Goal: Task Accomplishment & Management: Complete application form

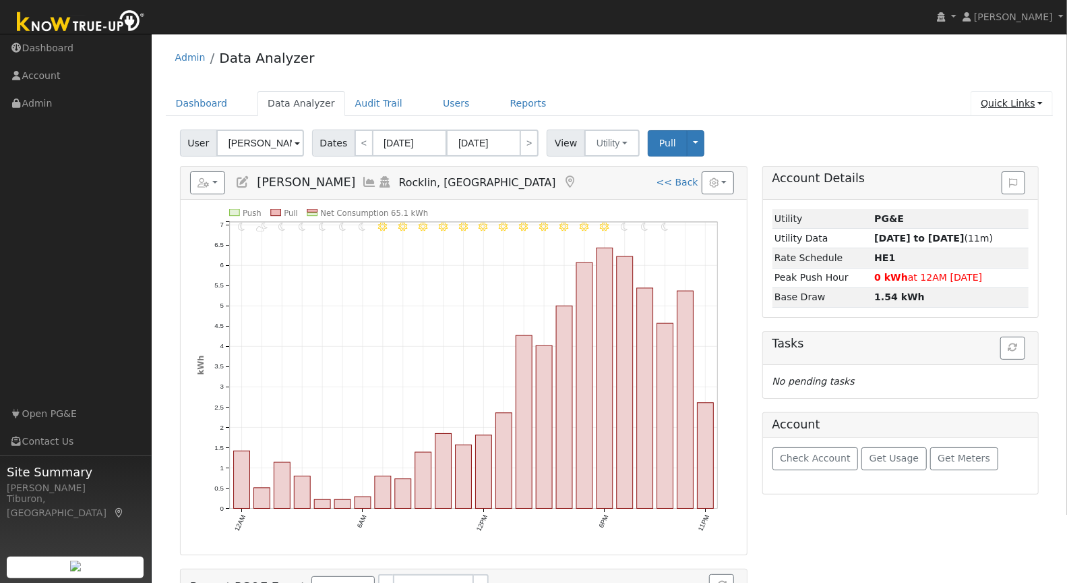
click at [1013, 106] on link "Quick Links" at bounding box center [1012, 103] width 82 height 25
click at [985, 128] on link "Quick Add" at bounding box center [984, 131] width 137 height 19
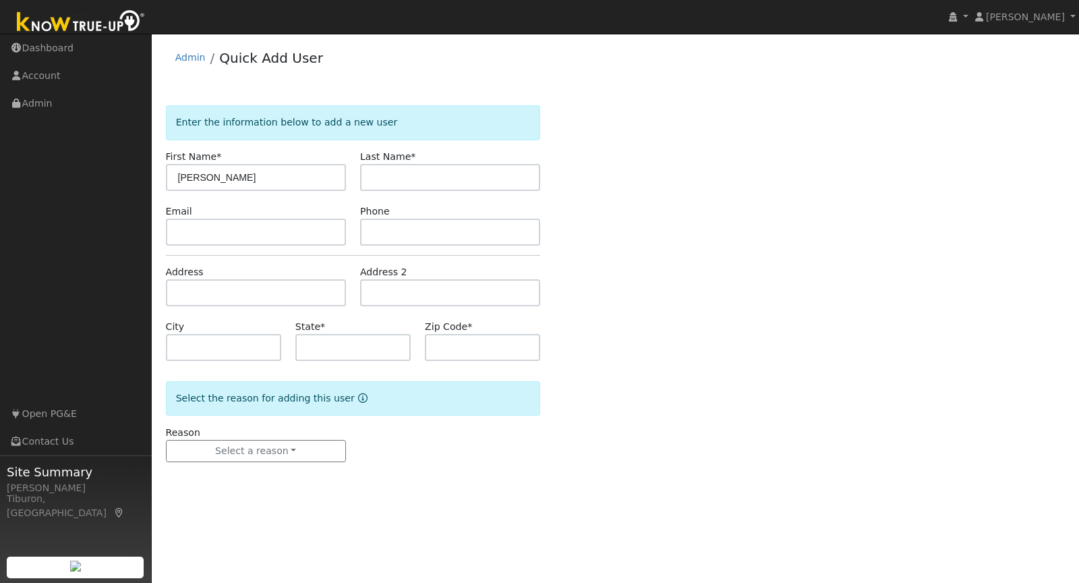
type input "[PERSON_NAME]"
click at [272, 299] on input "text" at bounding box center [256, 292] width 180 height 27
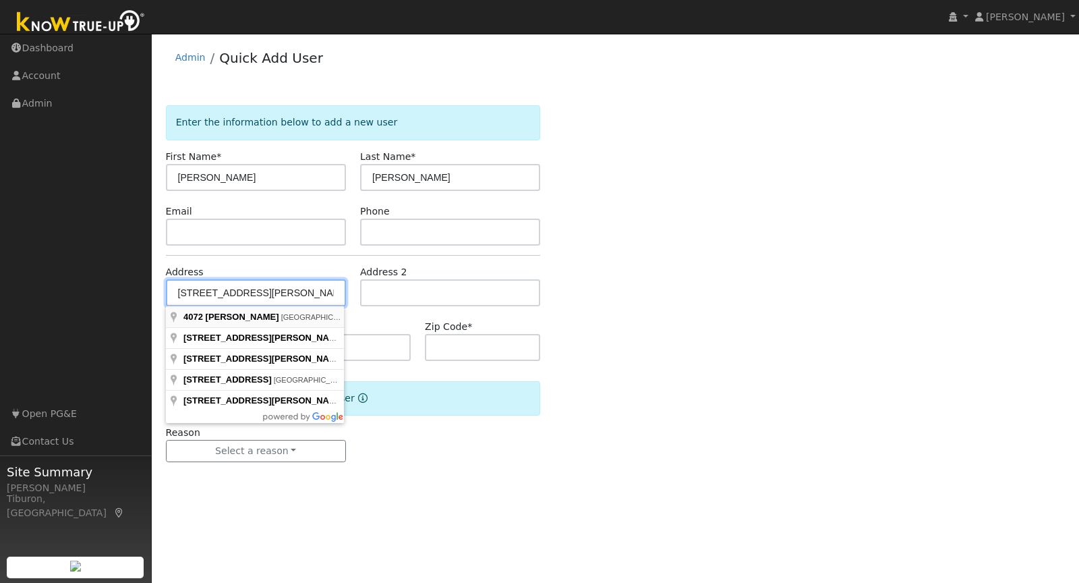
type input "[STREET_ADDRESS]"
type input "[GEOGRAPHIC_DATA]"
type input "CA"
type input "95682"
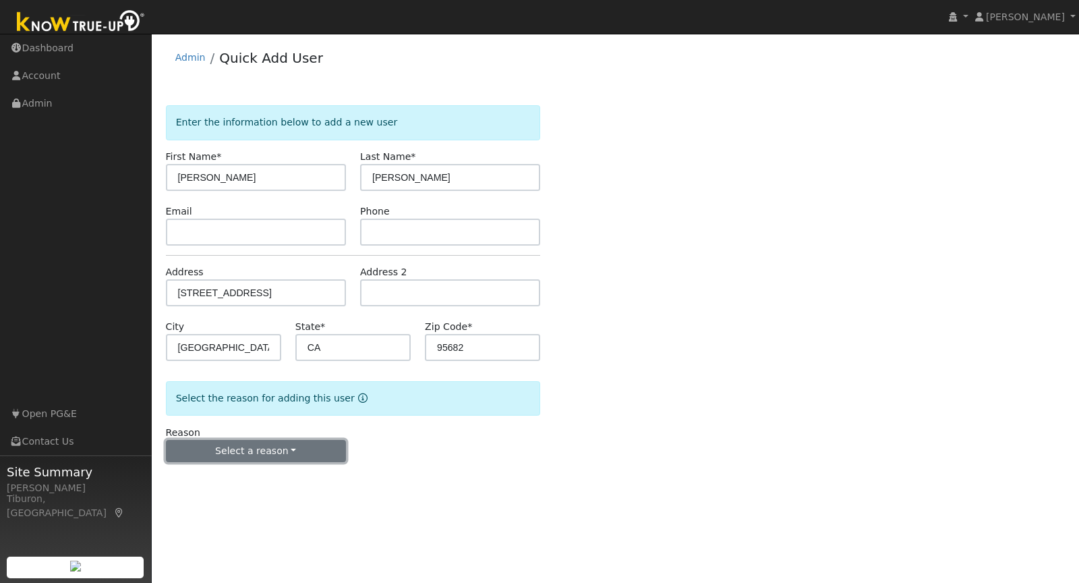
click at [284, 450] on button "Select a reason" at bounding box center [256, 451] width 180 height 23
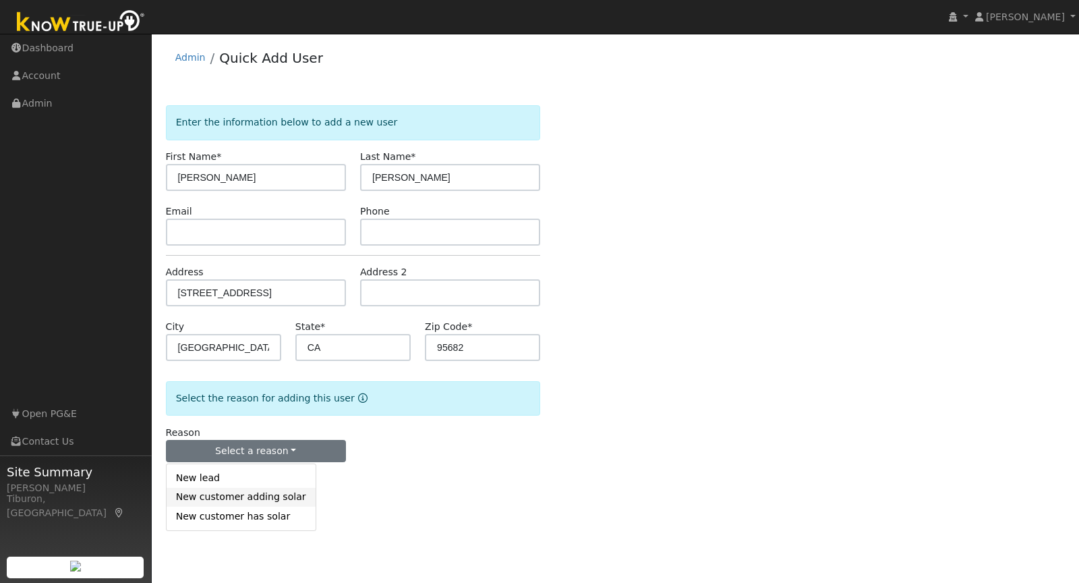
click at [272, 502] on link "New customer adding solar" at bounding box center [241, 497] width 149 height 19
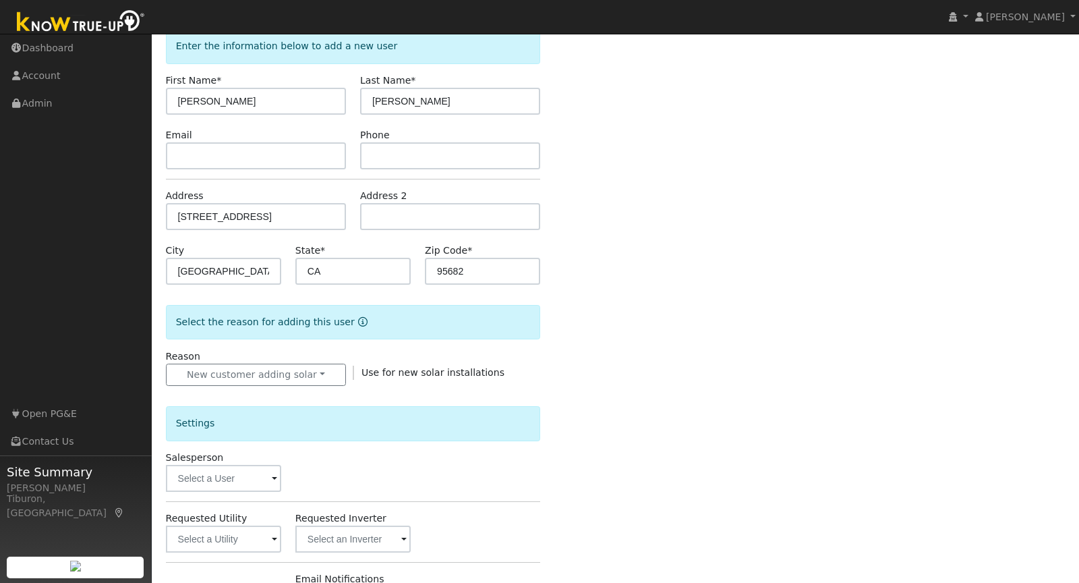
scroll to position [150, 0]
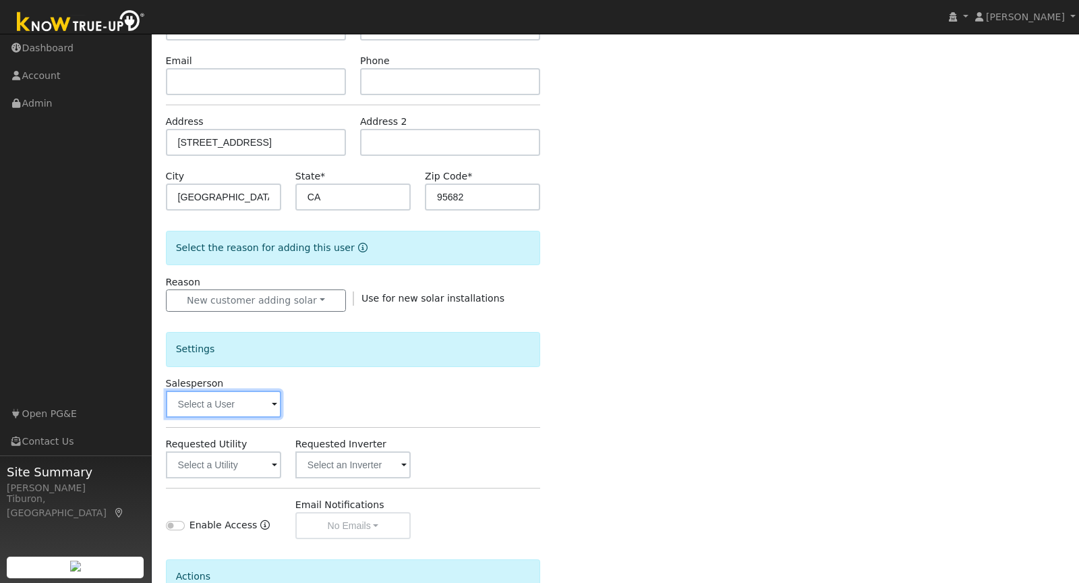
click at [196, 407] on input "text" at bounding box center [223, 403] width 115 height 27
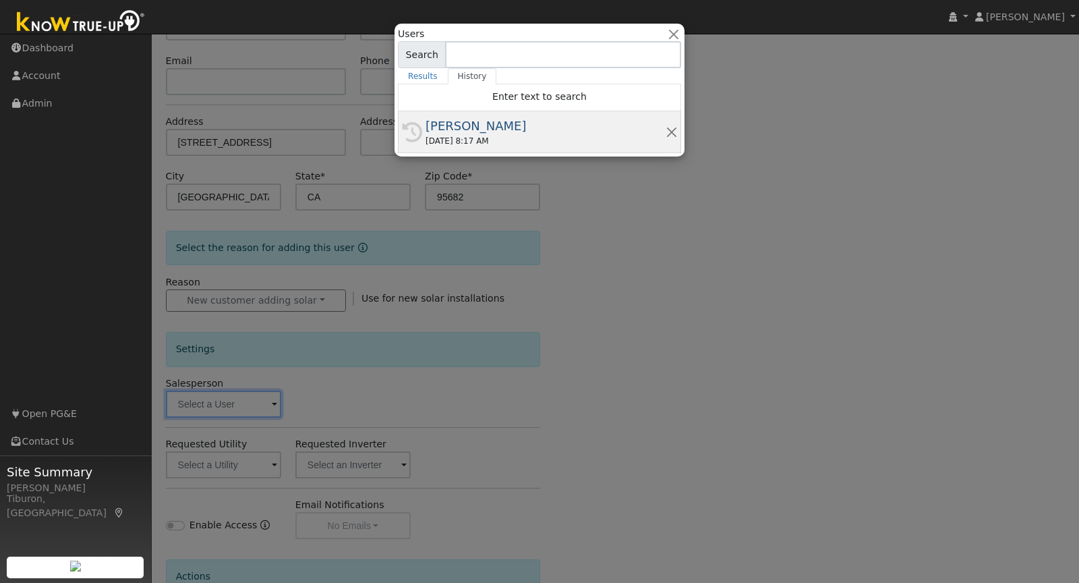
click at [471, 125] on div "[PERSON_NAME]" at bounding box center [545, 126] width 240 height 18
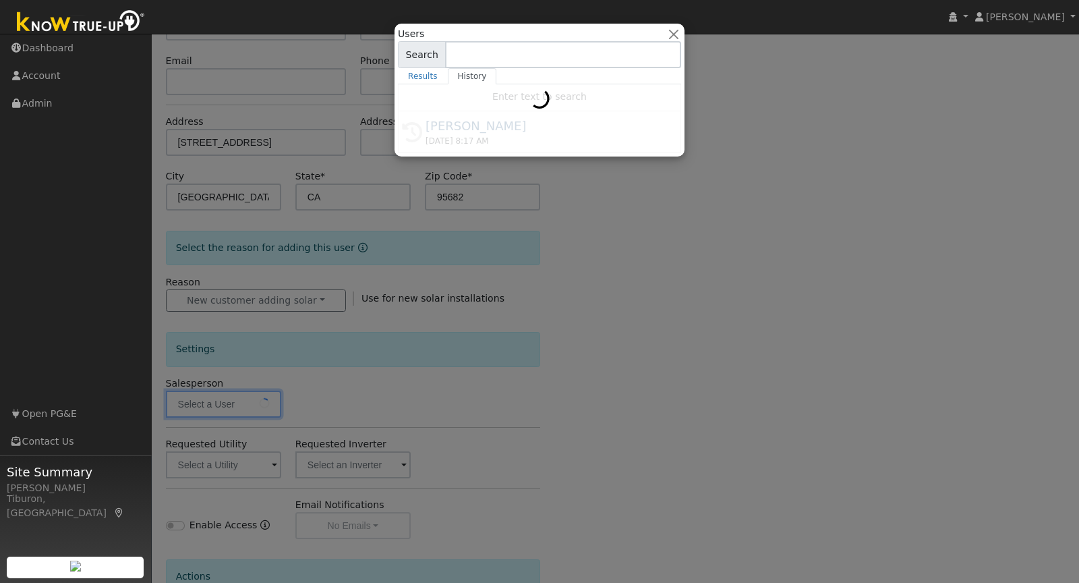
type input "[PERSON_NAME]"
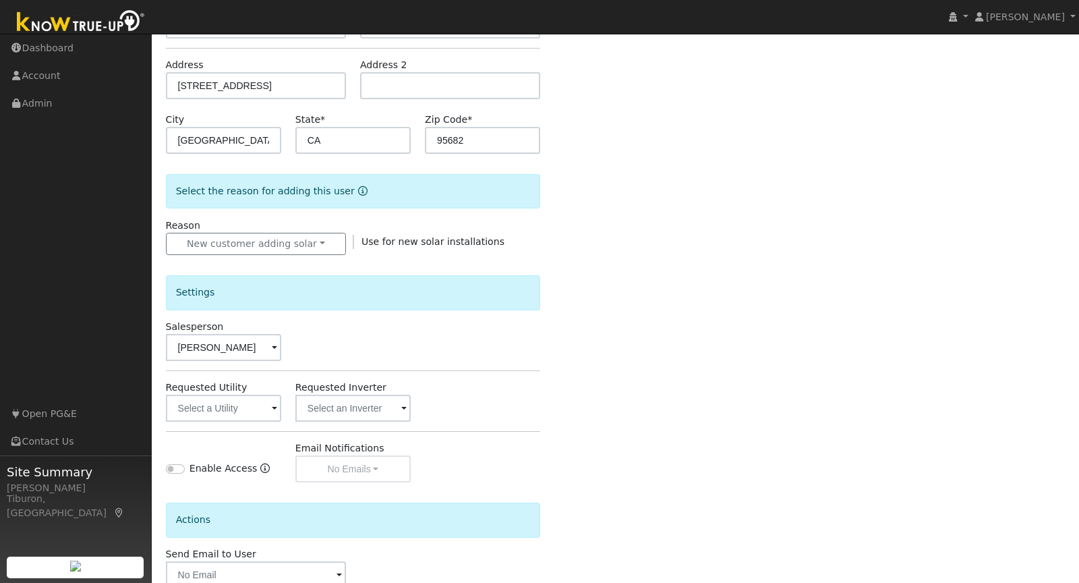
scroll to position [285, 0]
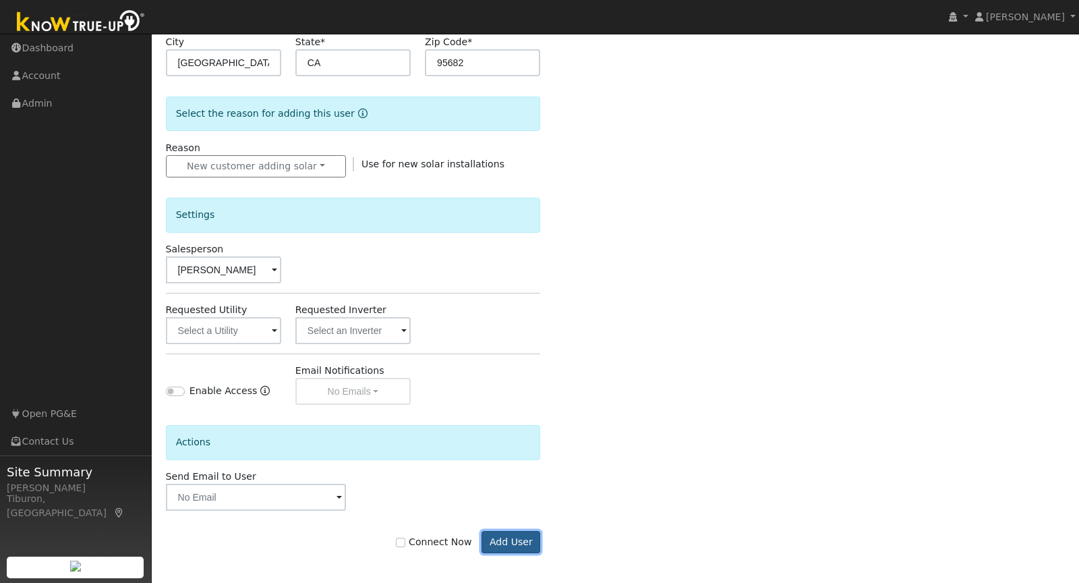
click at [507, 537] on button "Add User" at bounding box center [510, 542] width 59 height 23
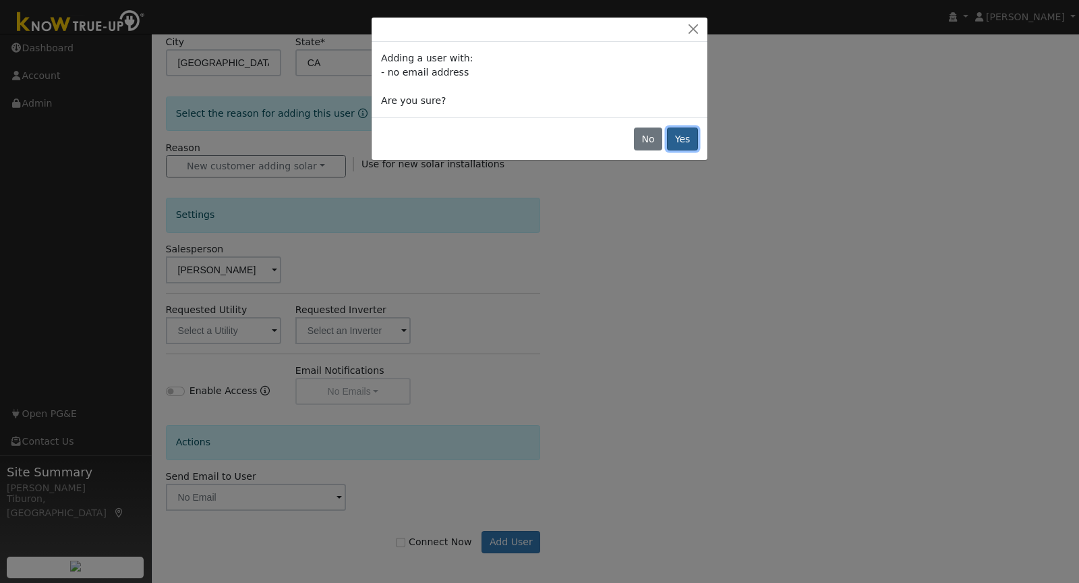
click at [683, 132] on button "Yes" at bounding box center [682, 138] width 31 height 23
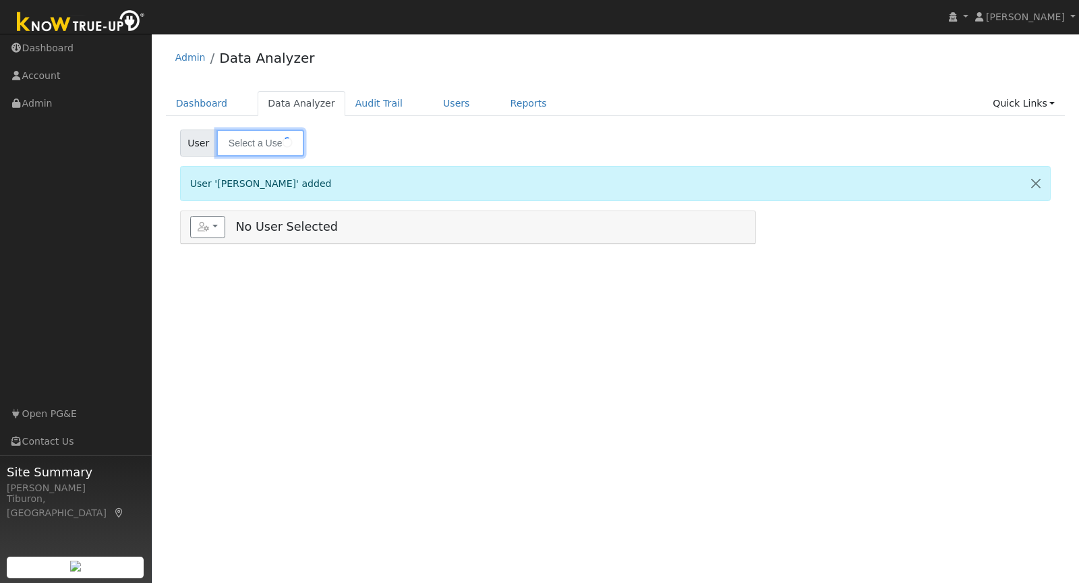
type input "Heidi Chandler"
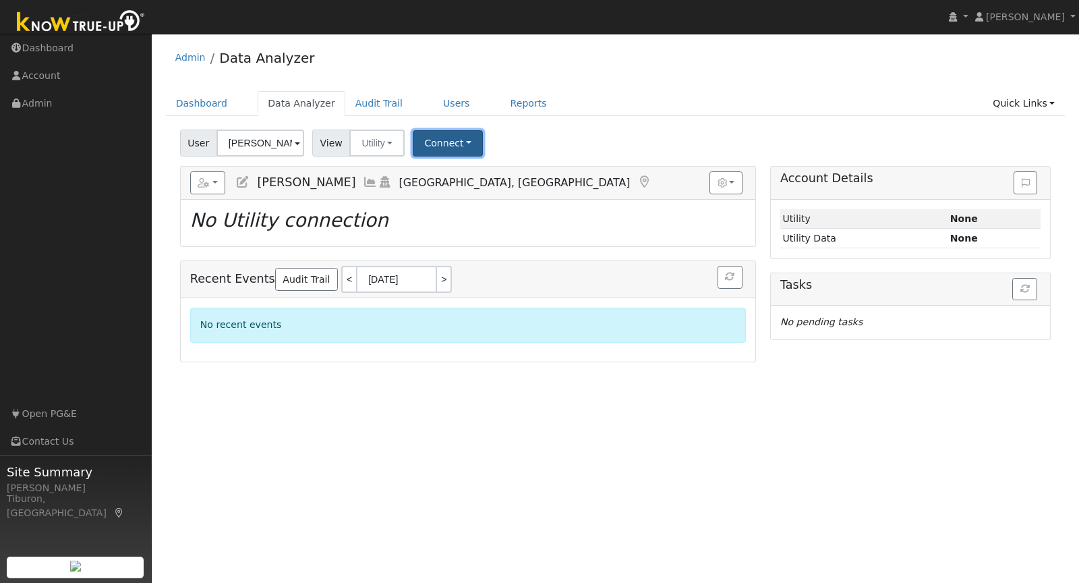
click at [430, 138] on button "Connect" at bounding box center [448, 143] width 70 height 26
click at [457, 167] on link "Select a Provider" at bounding box center [465, 172] width 105 height 19
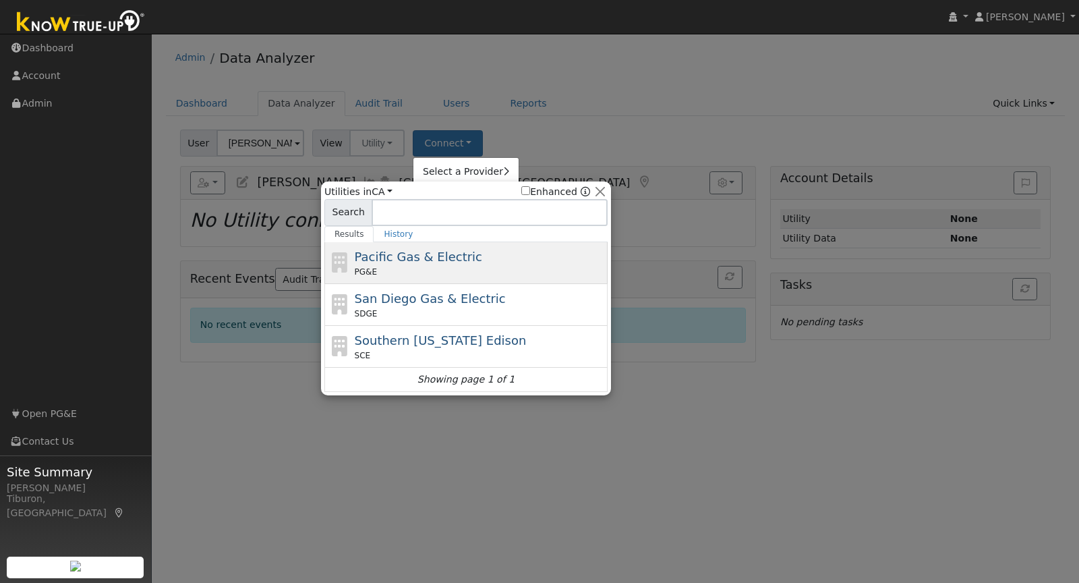
click at [409, 262] on span "Pacific Gas & Electric" at bounding box center [418, 256] width 127 height 14
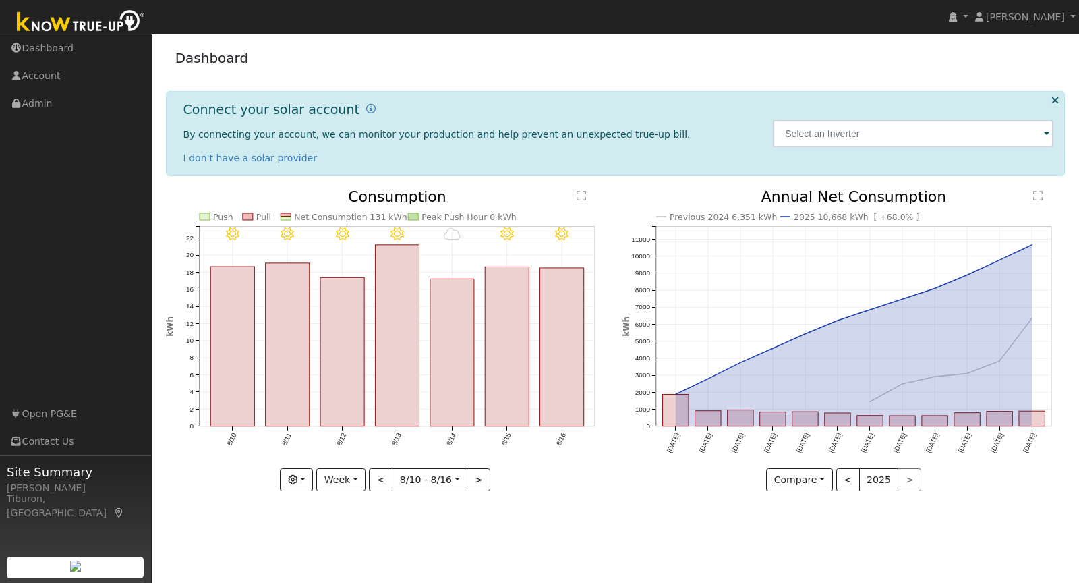
click at [72, 24] on img at bounding box center [81, 22] width 142 height 30
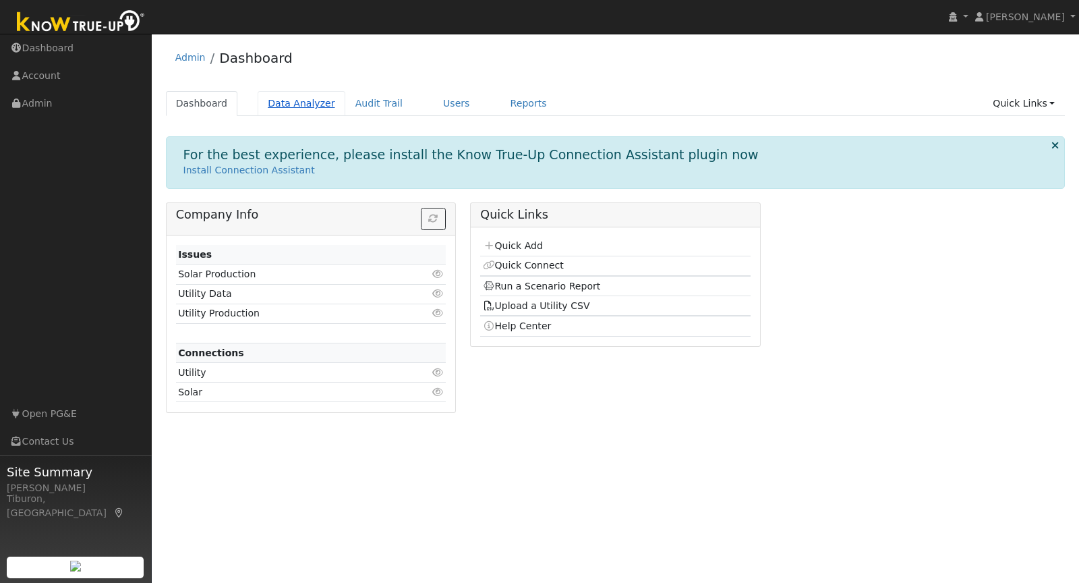
click at [302, 104] on link "Data Analyzer" at bounding box center [302, 103] width 88 height 25
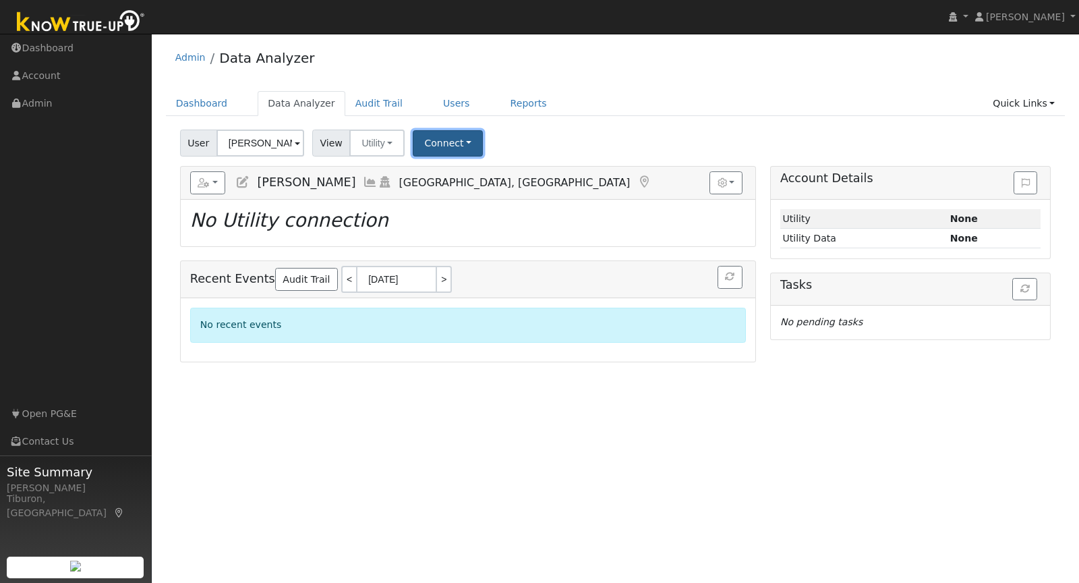
drag, startPoint x: 429, startPoint y: 136, endPoint x: 438, endPoint y: 137, distance: 9.5
click at [430, 136] on button "Connect" at bounding box center [448, 143] width 70 height 26
click at [453, 170] on link "Select a Provider" at bounding box center [465, 172] width 105 height 19
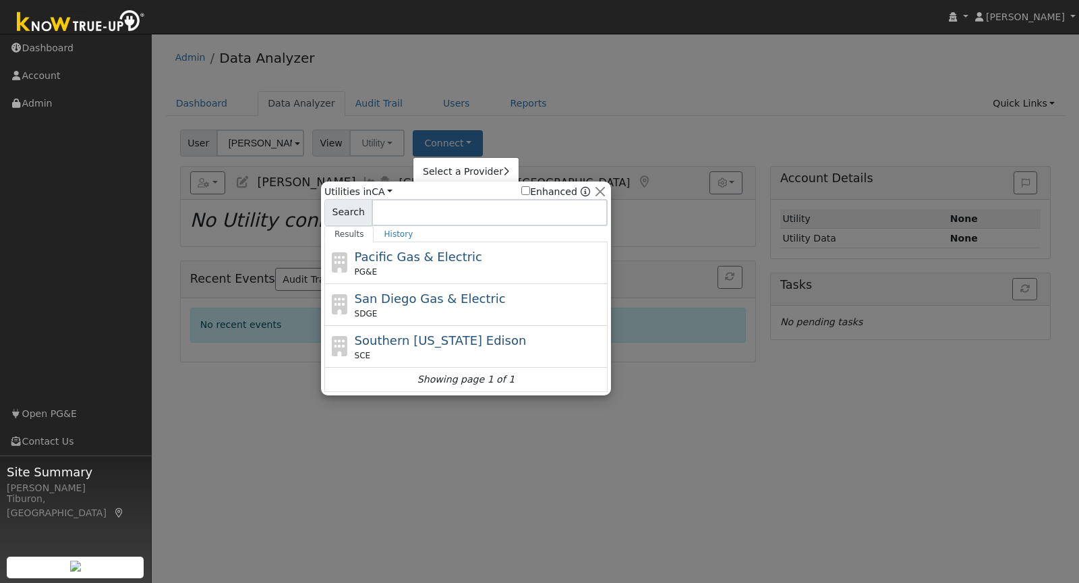
click at [576, 117] on div at bounding box center [539, 291] width 1079 height 583
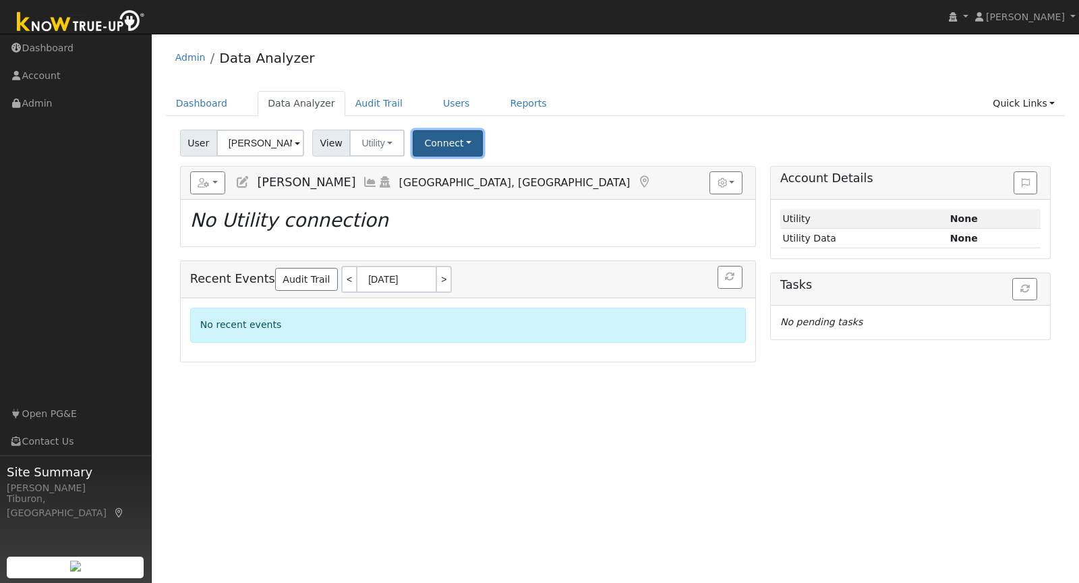
click at [445, 143] on button "Connect" at bounding box center [448, 143] width 70 height 26
click at [448, 199] on link "Quick Connect" at bounding box center [465, 201] width 105 height 19
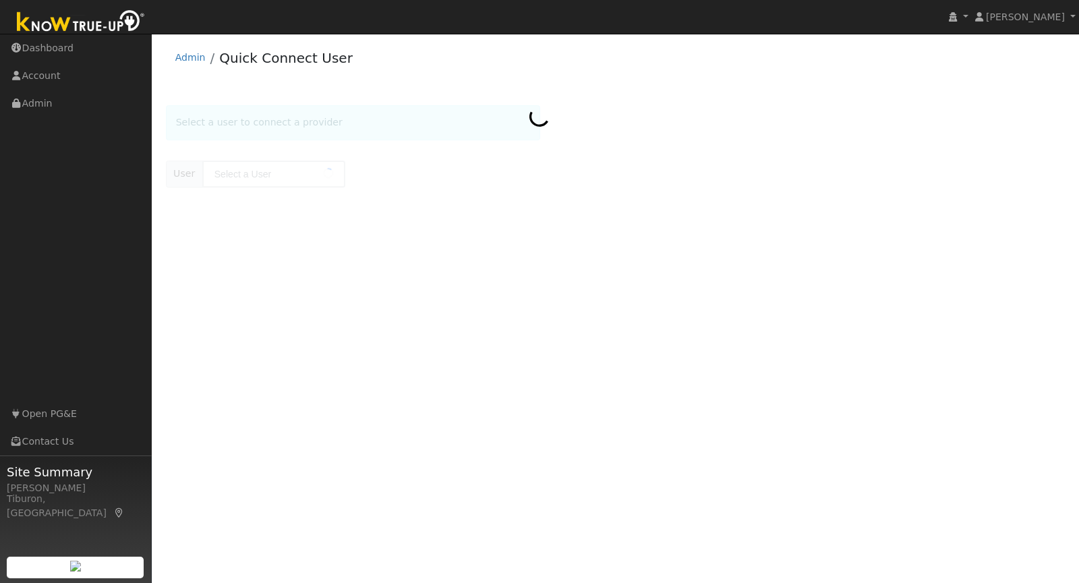
type input "[PERSON_NAME]"
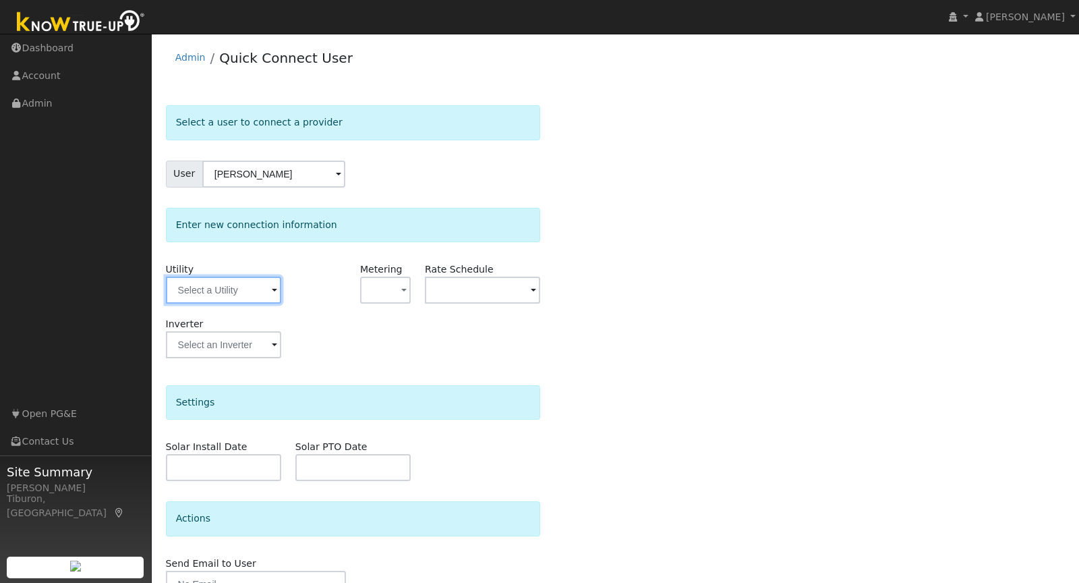
click at [219, 287] on input "text" at bounding box center [223, 289] width 115 height 27
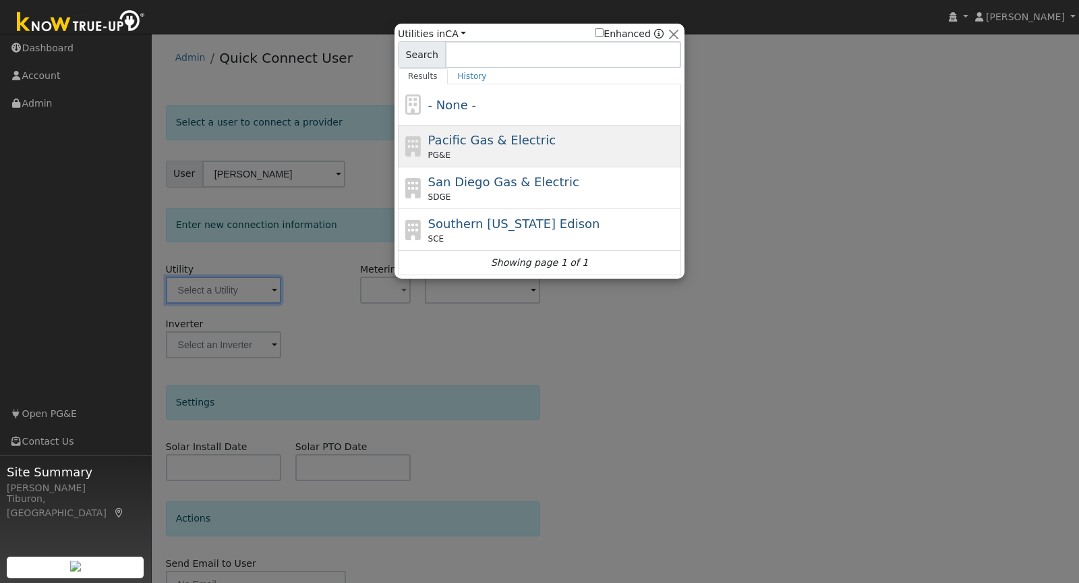
click at [454, 150] on div "PG&E" at bounding box center [553, 155] width 250 height 12
type input "PG&E"
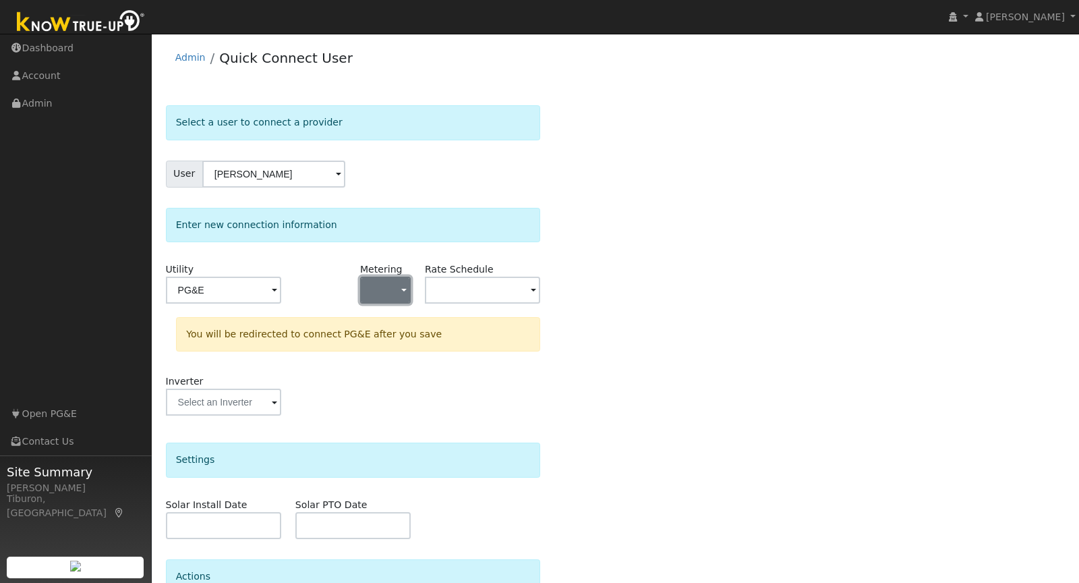
click at [388, 294] on button "button" at bounding box center [385, 289] width 51 height 27
click at [389, 360] on link "NBT" at bounding box center [408, 356] width 94 height 19
click at [281, 286] on input "text" at bounding box center [223, 289] width 115 height 27
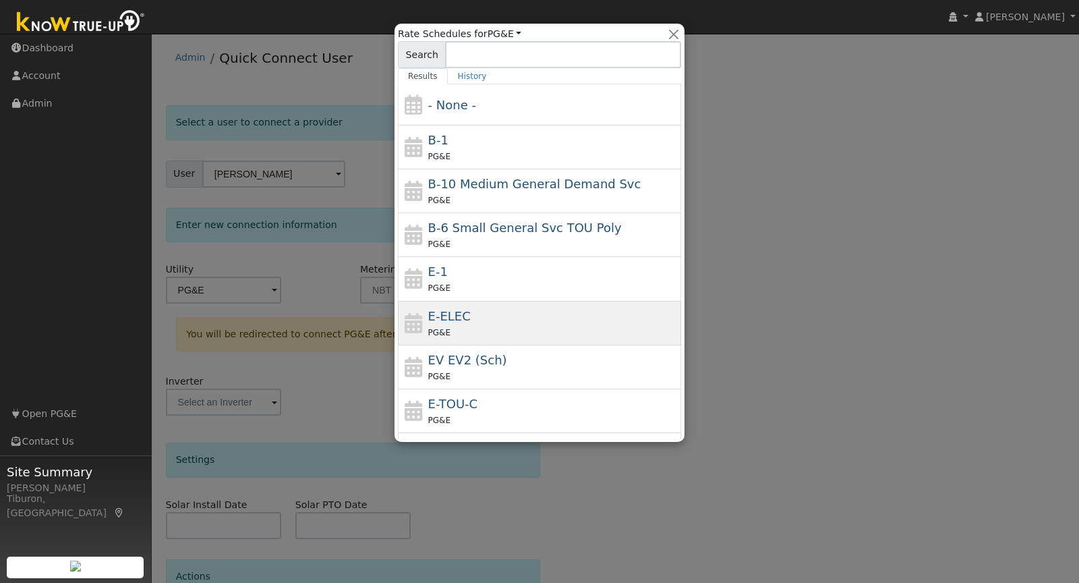
click at [459, 322] on div "E-ELEC PG&E" at bounding box center [553, 323] width 250 height 32
type input "E-ELEC"
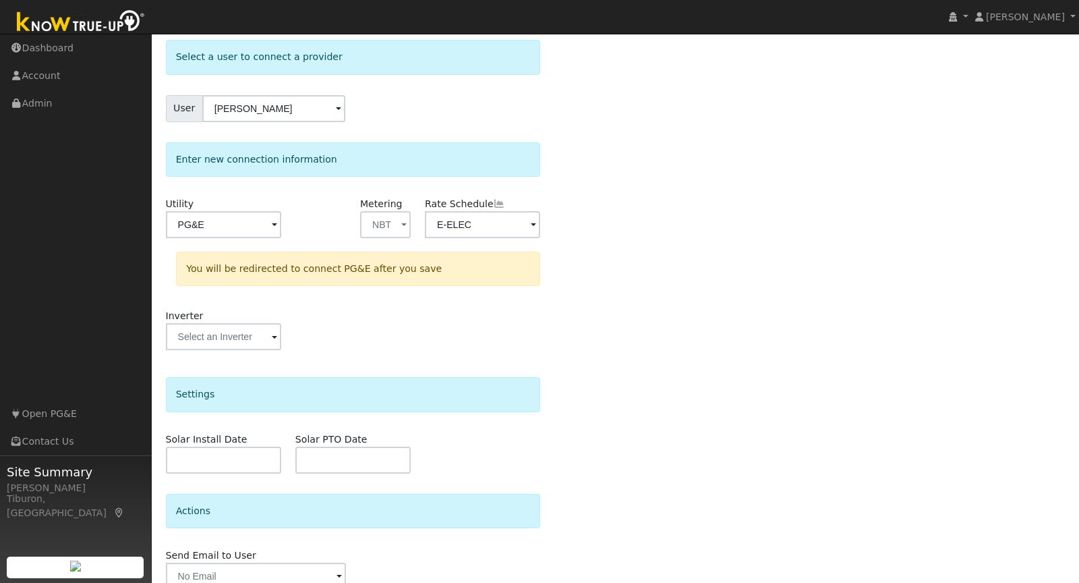
scroll to position [125, 0]
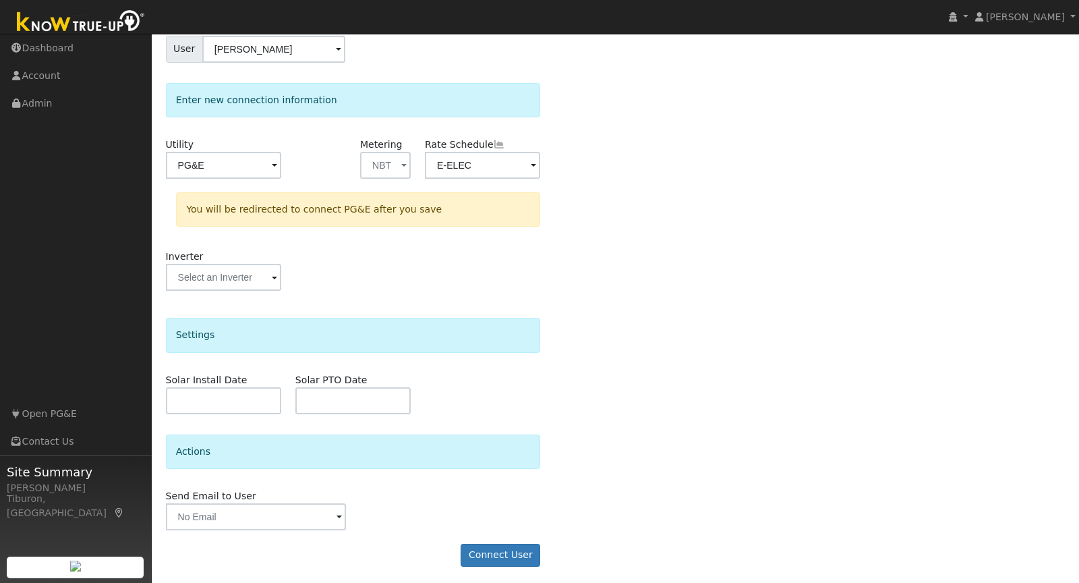
click at [504, 566] on form "Select a user to connect a provider User Heidi Chandler Account Default Account…" at bounding box center [353, 279] width 375 height 599
click at [506, 552] on button "Connect User" at bounding box center [501, 554] width 80 height 23
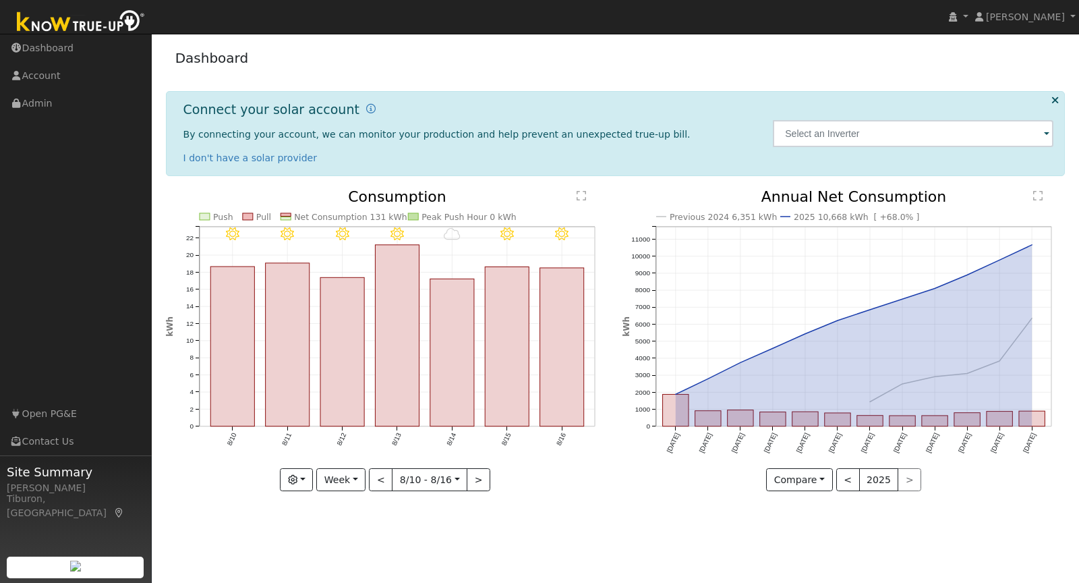
click at [58, 15] on img at bounding box center [81, 22] width 142 height 30
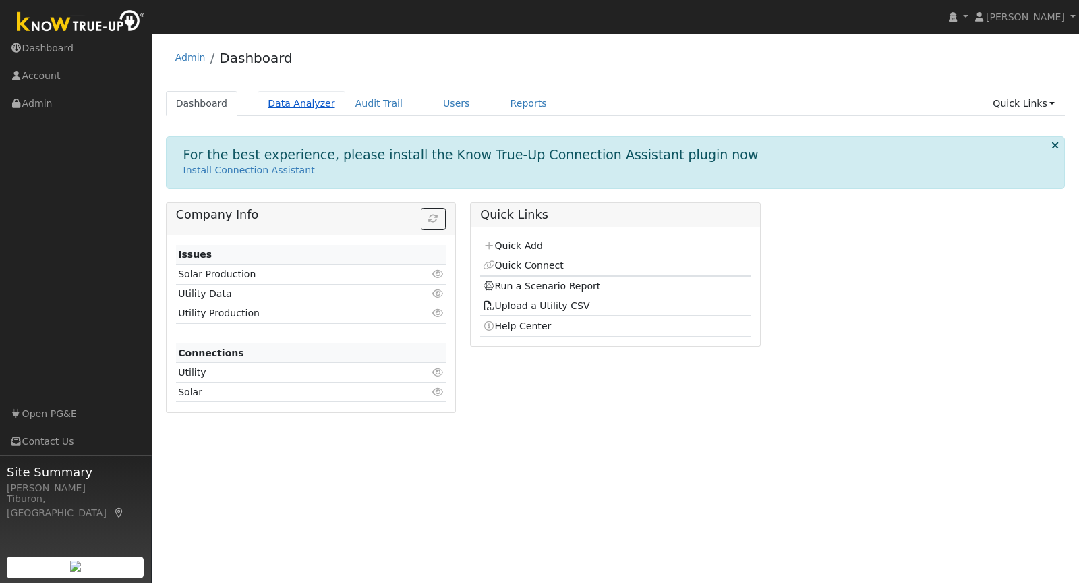
click at [288, 100] on link "Data Analyzer" at bounding box center [302, 103] width 88 height 25
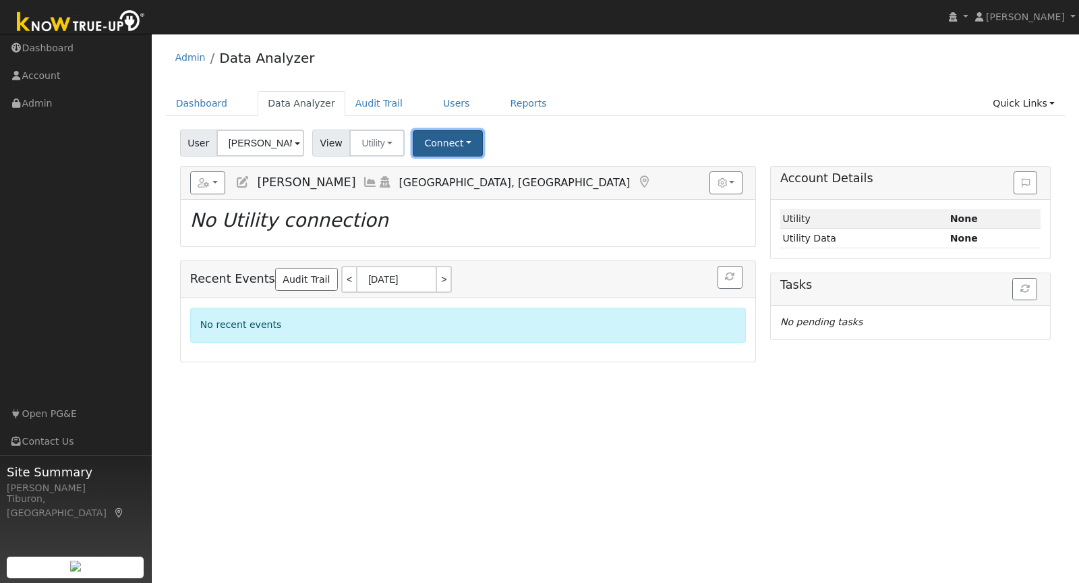
click at [444, 146] on button "Connect" at bounding box center [448, 143] width 70 height 26
click at [459, 168] on link "Select a Provider" at bounding box center [465, 172] width 105 height 19
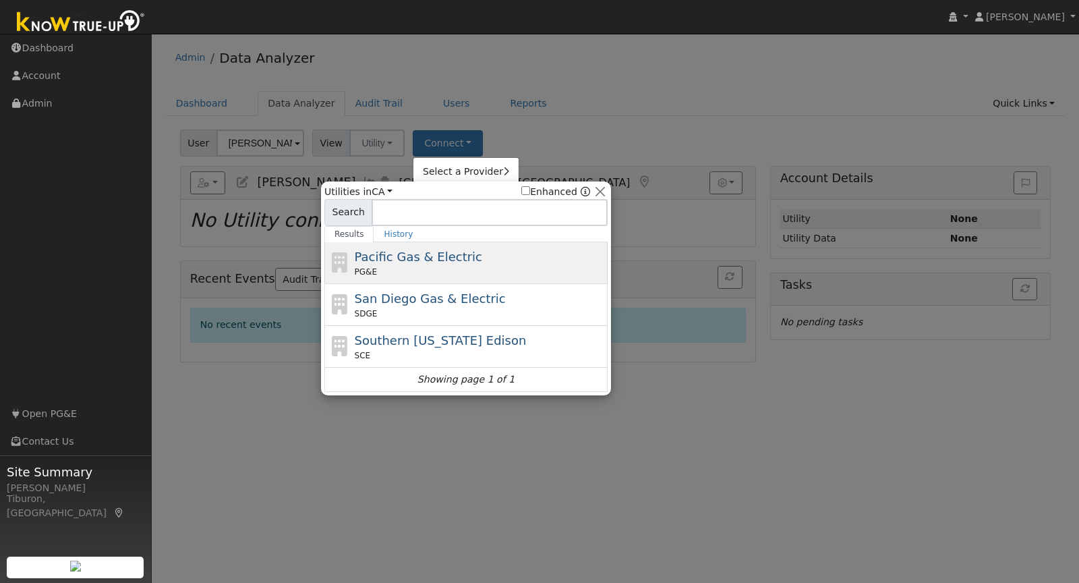
click at [432, 256] on span "Pacific Gas & Electric" at bounding box center [418, 256] width 127 height 14
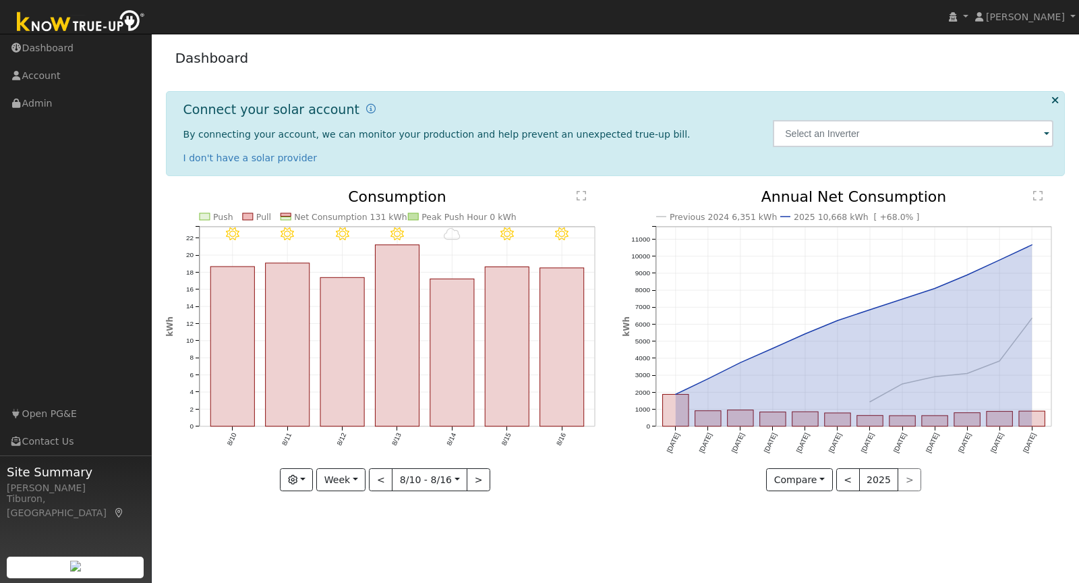
click at [69, 11] on img at bounding box center [81, 22] width 142 height 30
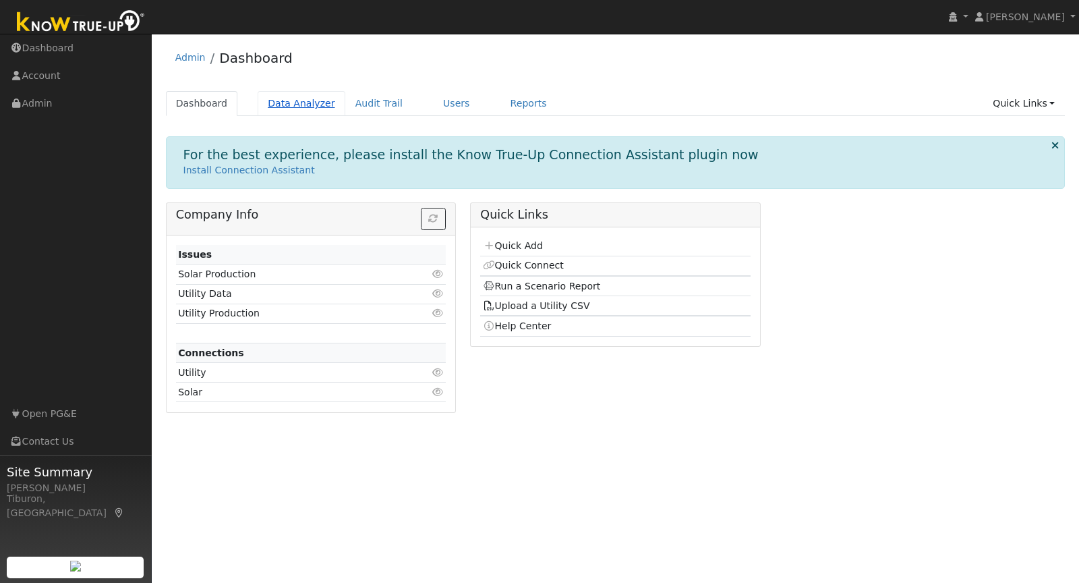
click at [301, 99] on link "Data Analyzer" at bounding box center [302, 103] width 88 height 25
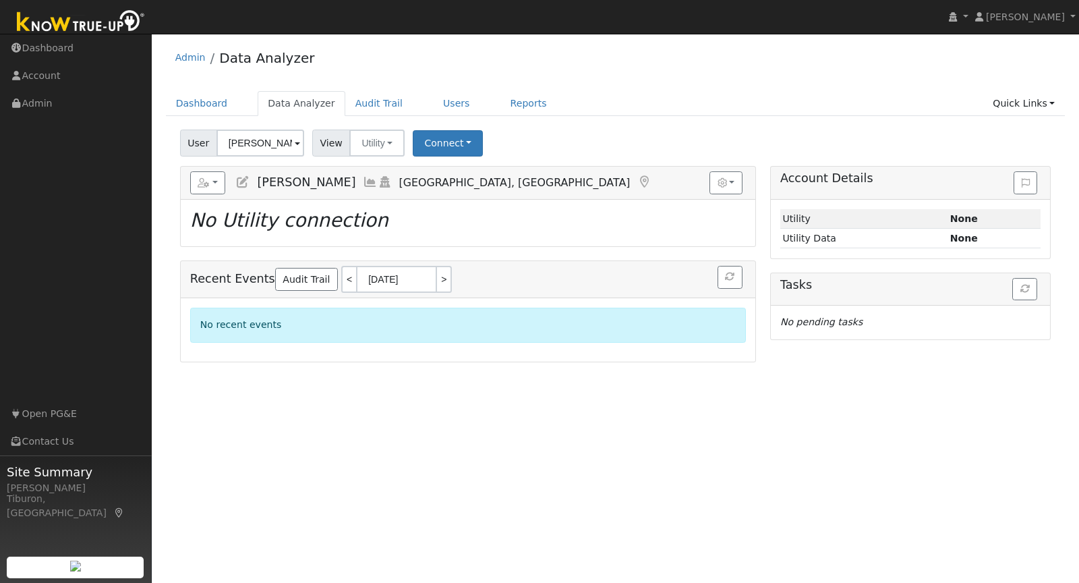
click at [477, 140] on div "Connect Select a Provider Quick Connect" at bounding box center [450, 143] width 78 height 26
click at [442, 144] on button "Connect" at bounding box center [448, 143] width 70 height 26
click at [446, 167] on link "Select a Provider" at bounding box center [465, 172] width 105 height 19
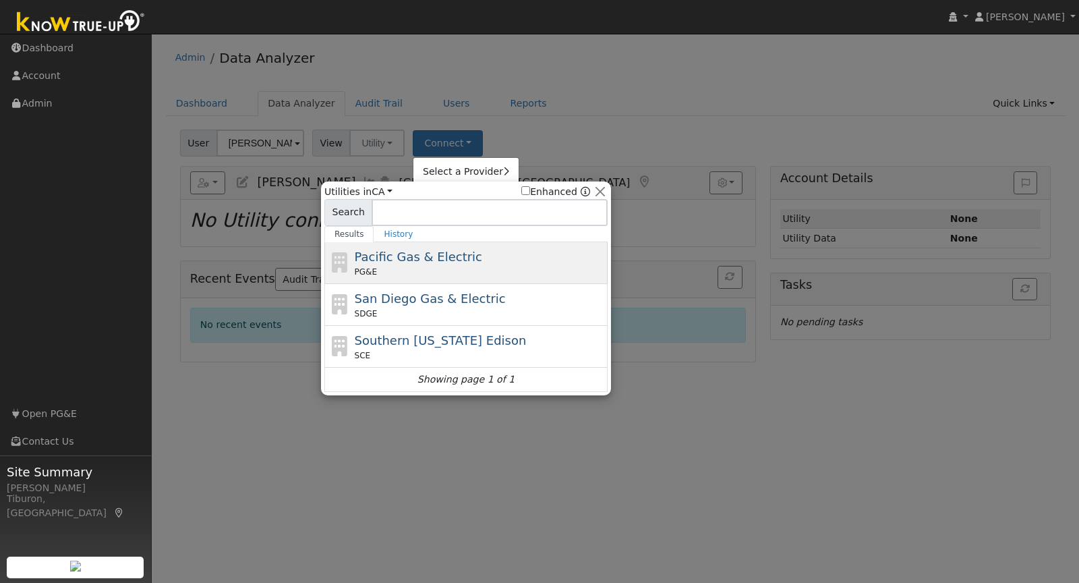
click at [409, 266] on div "PG&E" at bounding box center [480, 272] width 250 height 12
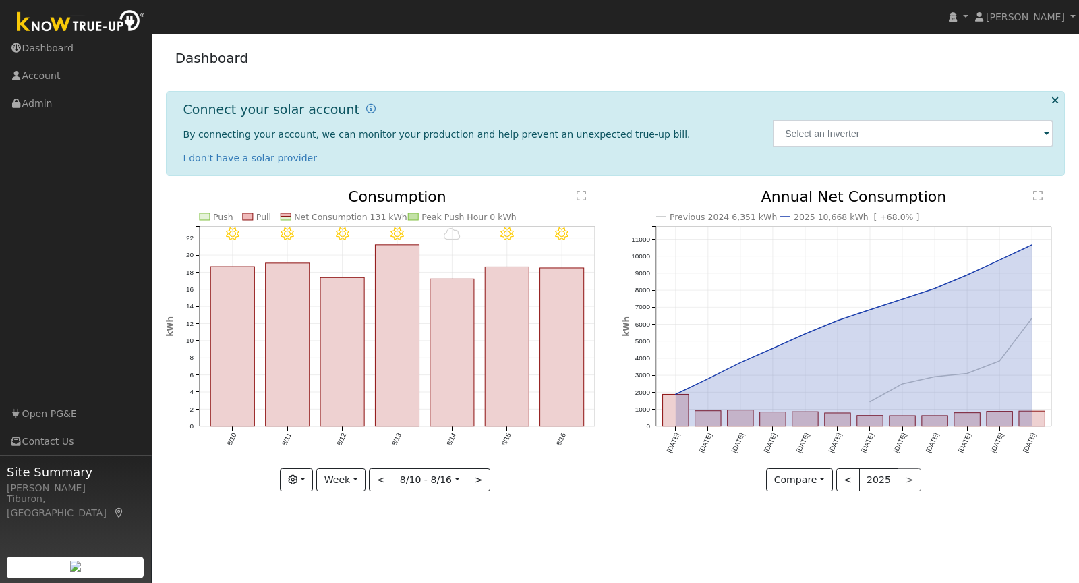
click at [79, 20] on img at bounding box center [81, 22] width 142 height 30
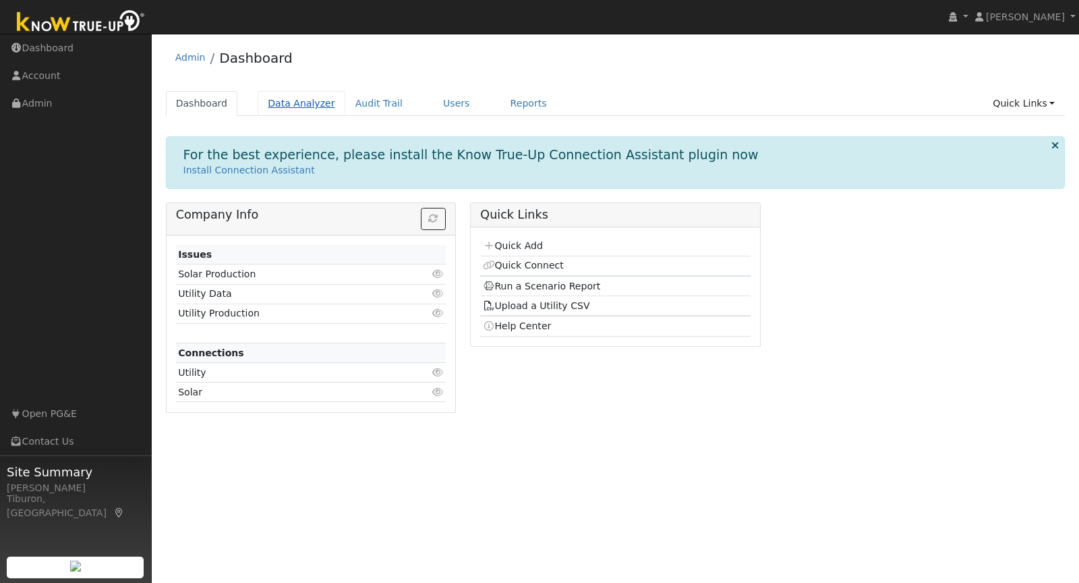
click at [281, 97] on link "Data Analyzer" at bounding box center [302, 103] width 88 height 25
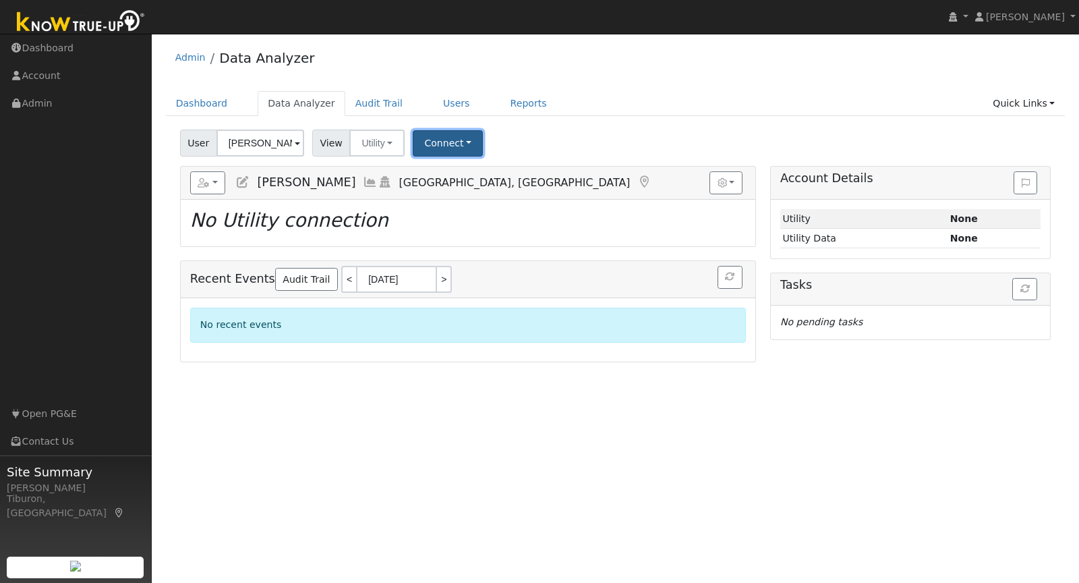
click at [435, 142] on button "Connect" at bounding box center [448, 143] width 70 height 26
click at [662, 114] on ul "Dashboard Data Analyzer Audit Trail Users Reports Quick Links Quick Add Quick C…" at bounding box center [616, 103] width 900 height 25
click at [510, 100] on link "Reports" at bounding box center [528, 103] width 57 height 25
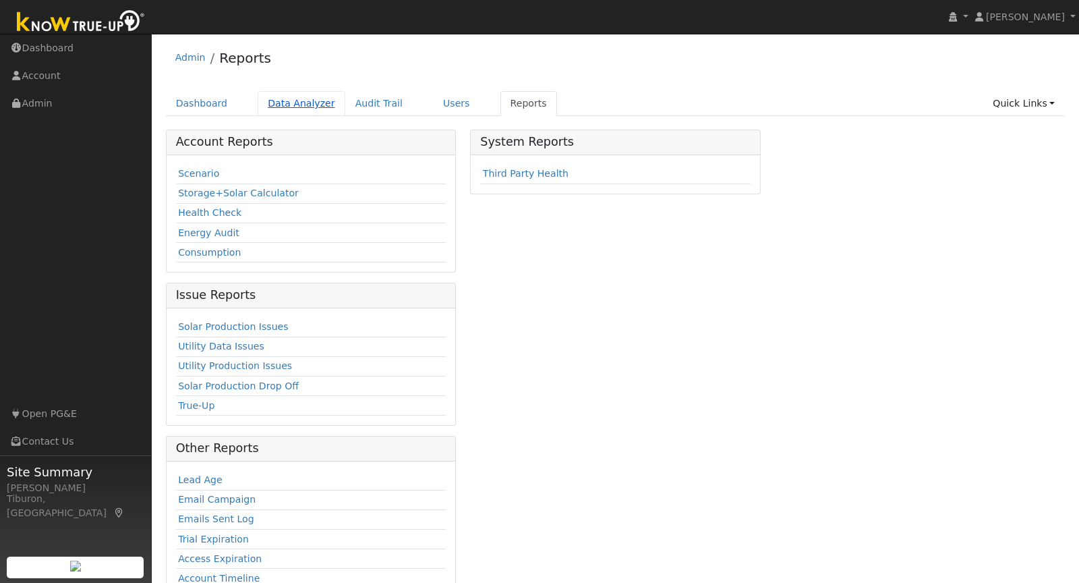
click at [295, 109] on link "Data Analyzer" at bounding box center [302, 103] width 88 height 25
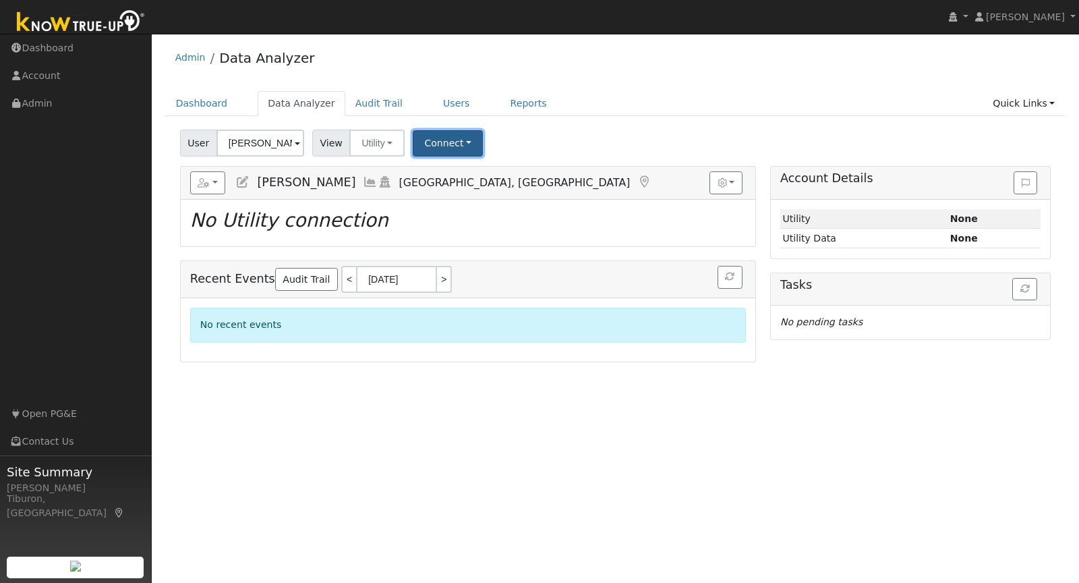
click at [455, 150] on button "Connect" at bounding box center [448, 143] width 70 height 26
click at [471, 192] on link "Quick Connect" at bounding box center [465, 201] width 105 height 19
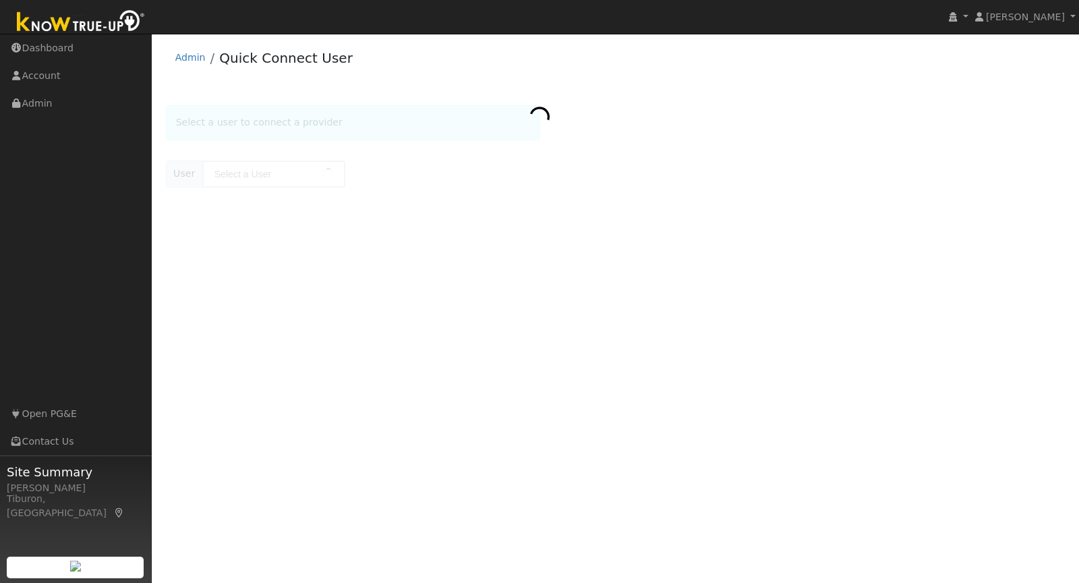
type input "[PERSON_NAME]"
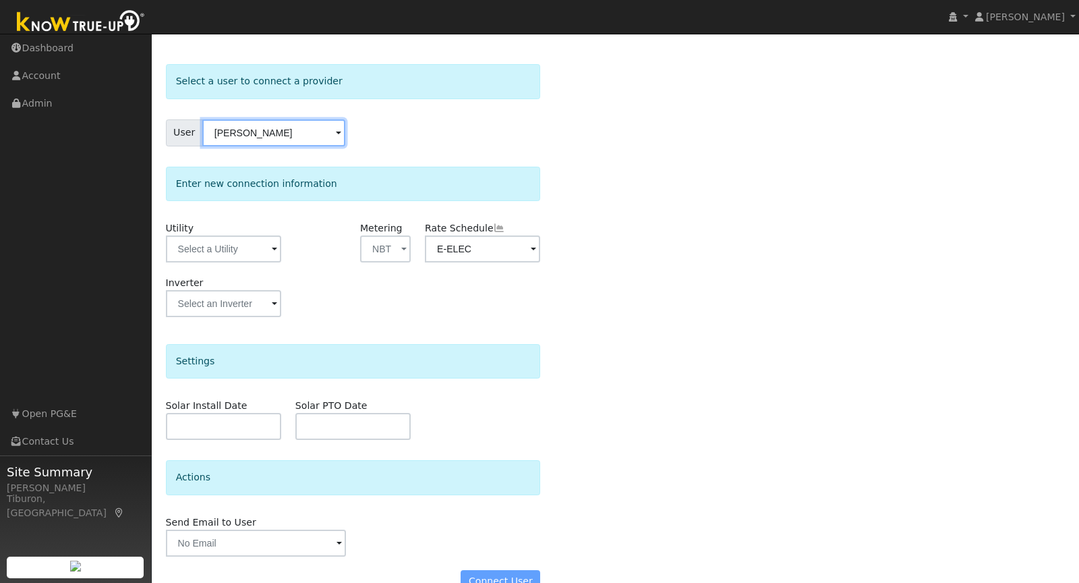
scroll to position [67, 0]
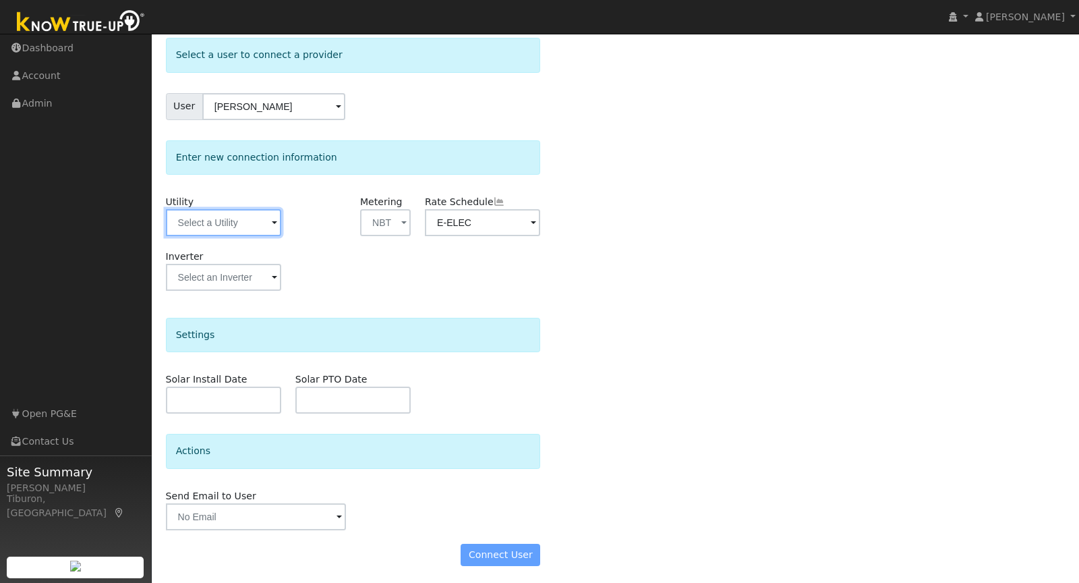
click at [212, 217] on input "text" at bounding box center [223, 222] width 115 height 27
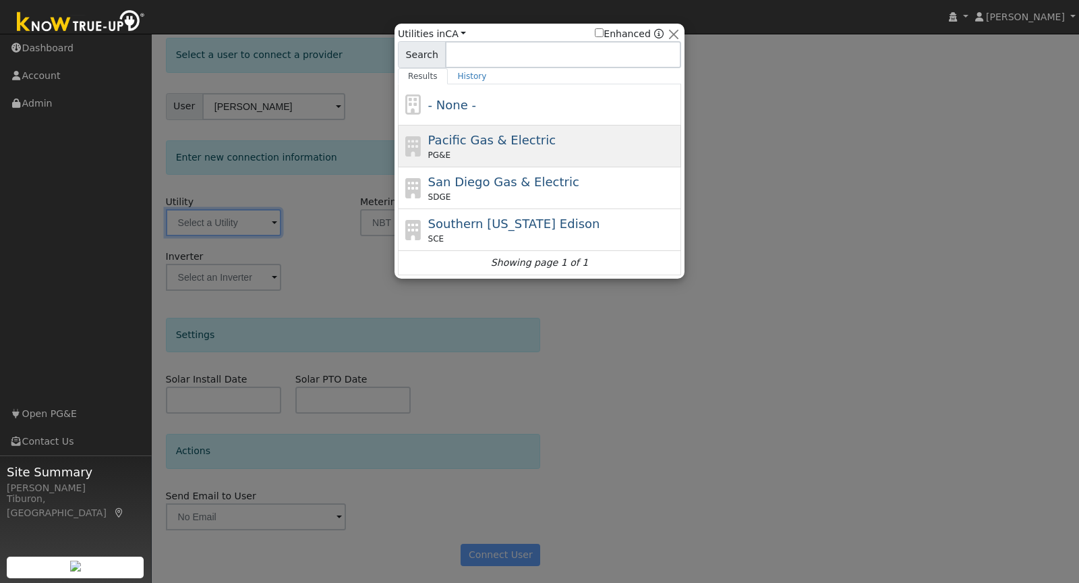
click at [473, 141] on span "Pacific Gas & Electric" at bounding box center [491, 140] width 127 height 14
type input "PG&E"
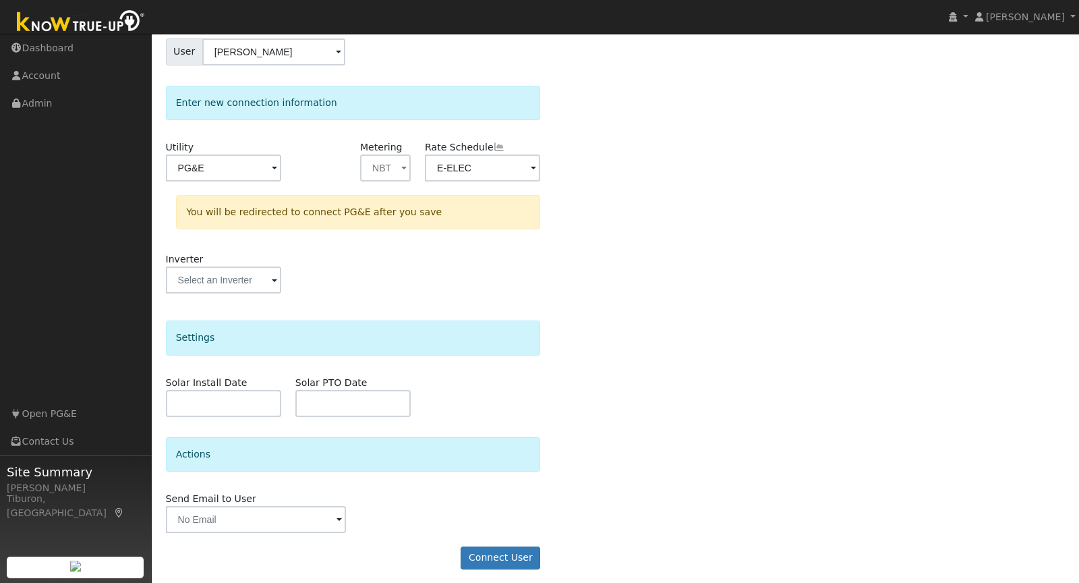
scroll to position [125, 0]
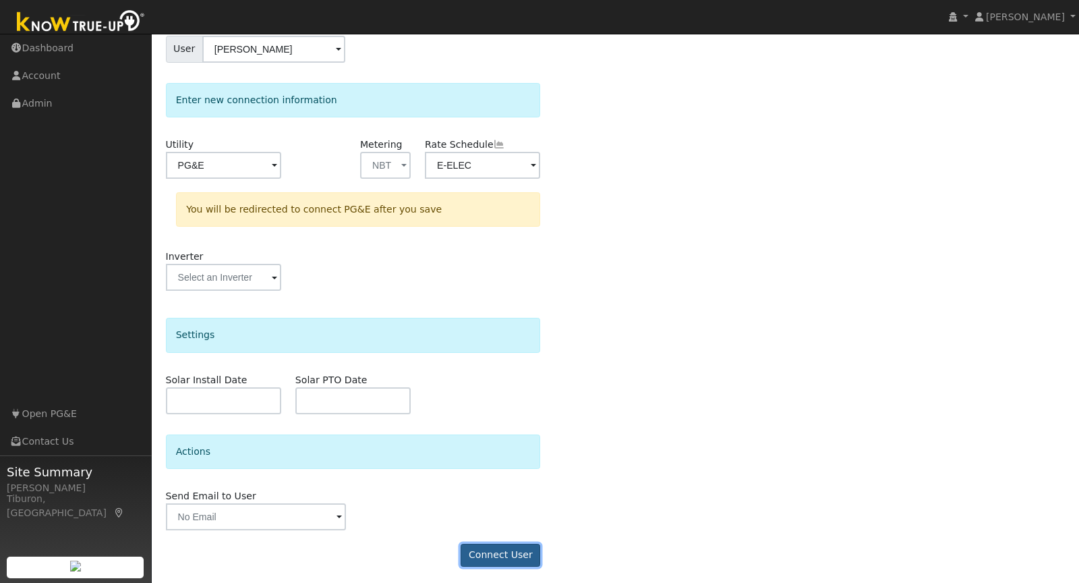
click at [504, 552] on button "Connect User" at bounding box center [501, 554] width 80 height 23
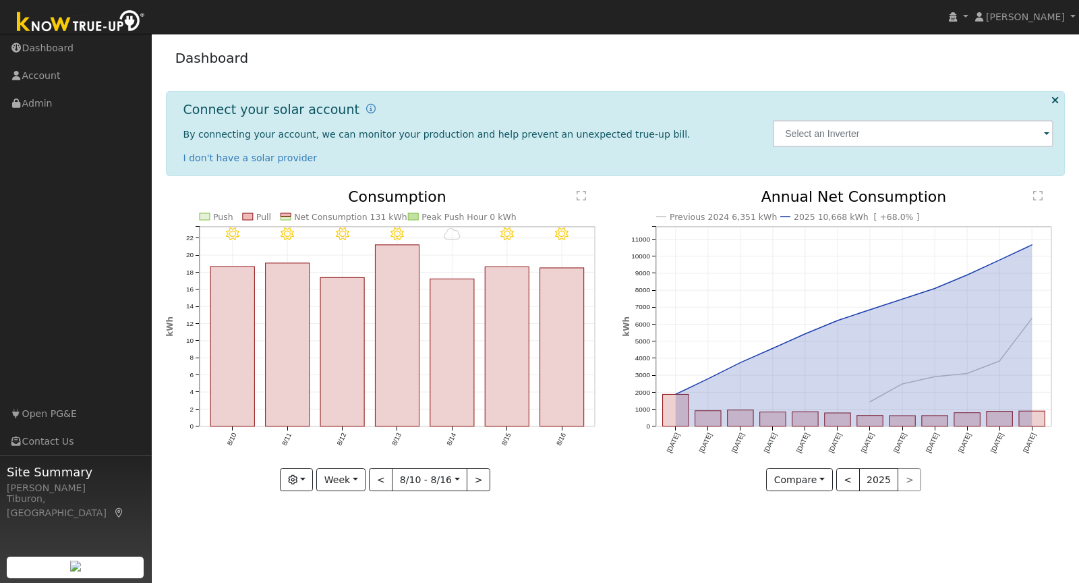
click at [77, 29] on img at bounding box center [81, 22] width 142 height 30
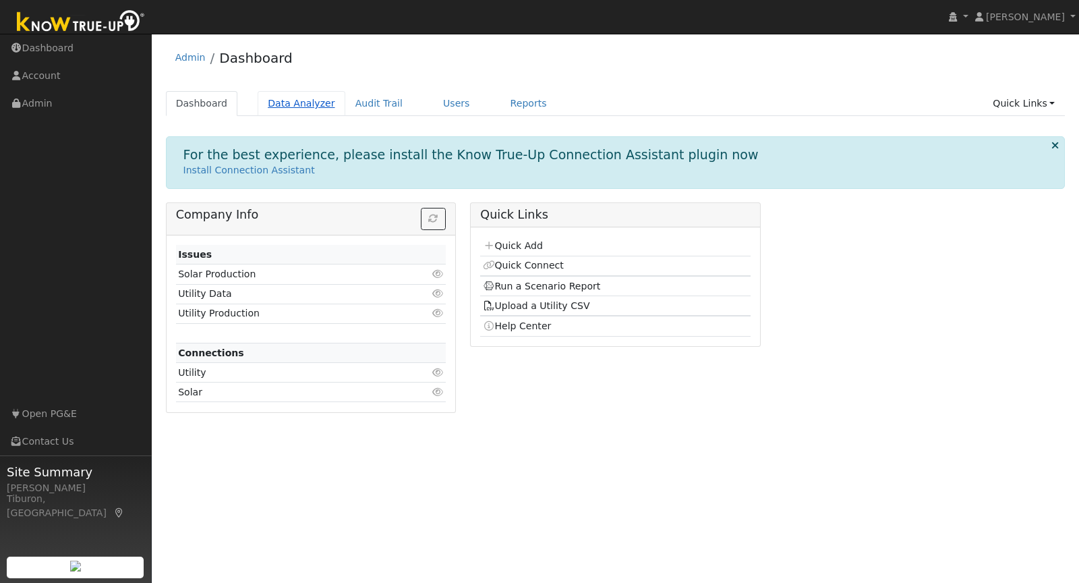
click at [296, 108] on link "Data Analyzer" at bounding box center [302, 103] width 88 height 25
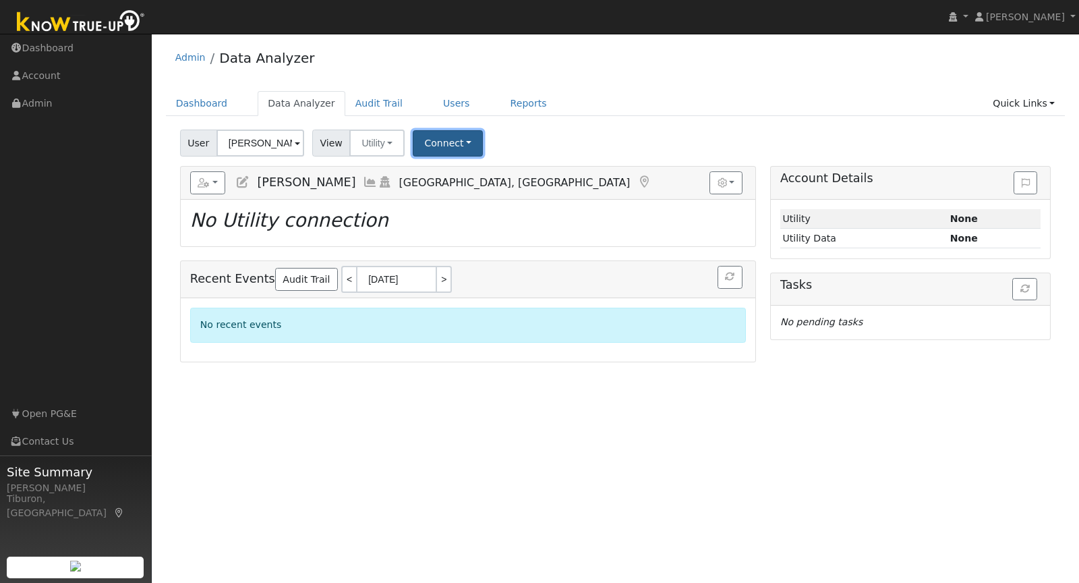
click at [461, 140] on button "Connect" at bounding box center [448, 143] width 70 height 26
click at [451, 168] on link "Select a Provider" at bounding box center [465, 172] width 105 height 19
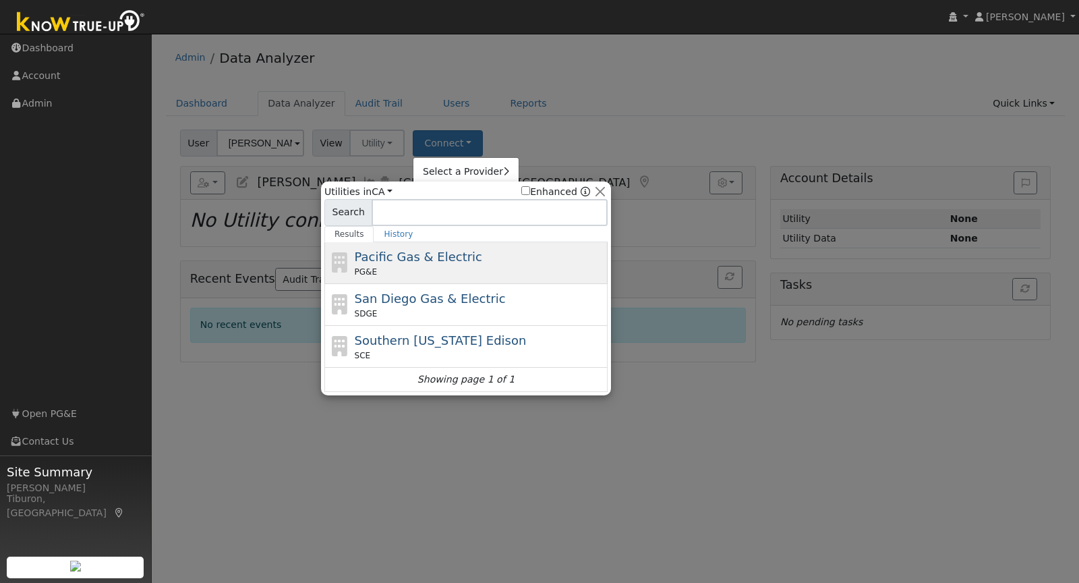
click at [411, 251] on span "Pacific Gas & Electric" at bounding box center [418, 256] width 127 height 14
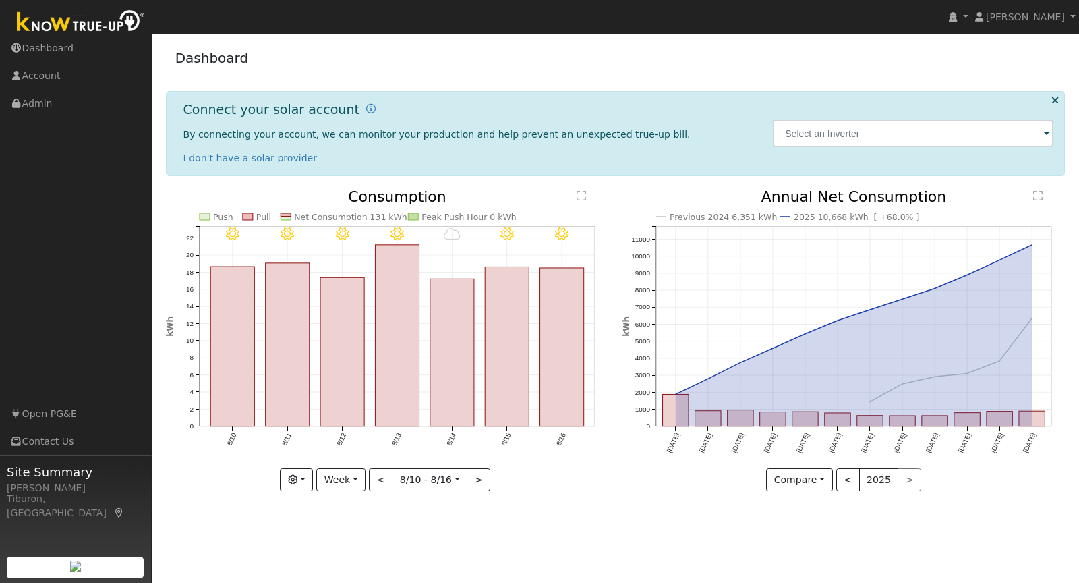
click at [100, 22] on img at bounding box center [81, 22] width 142 height 30
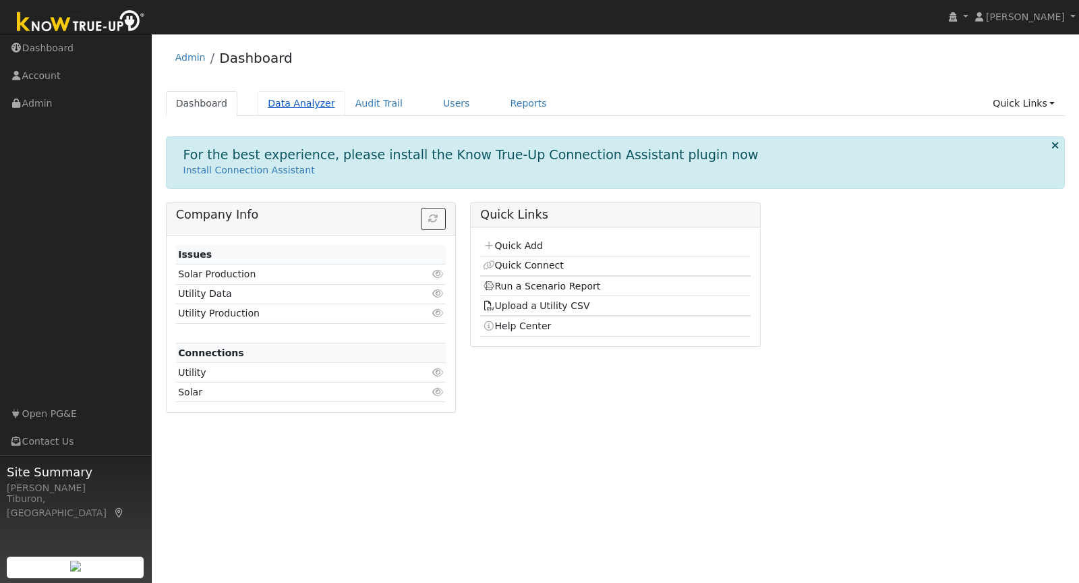
click at [282, 100] on link "Data Analyzer" at bounding box center [302, 103] width 88 height 25
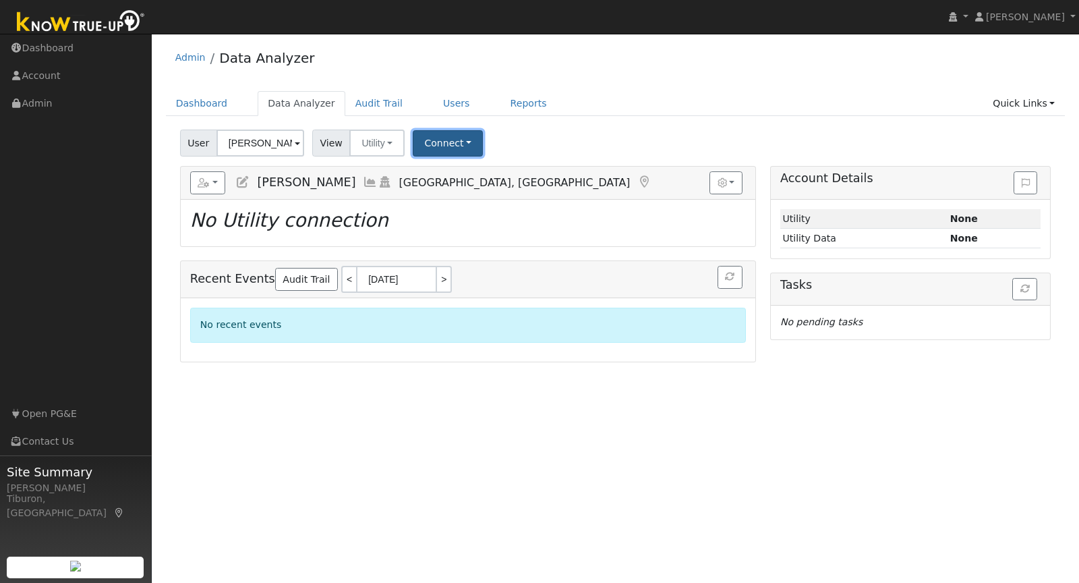
click at [448, 141] on button "Connect" at bounding box center [448, 143] width 70 height 26
click at [457, 196] on link "Quick Connect" at bounding box center [465, 201] width 105 height 19
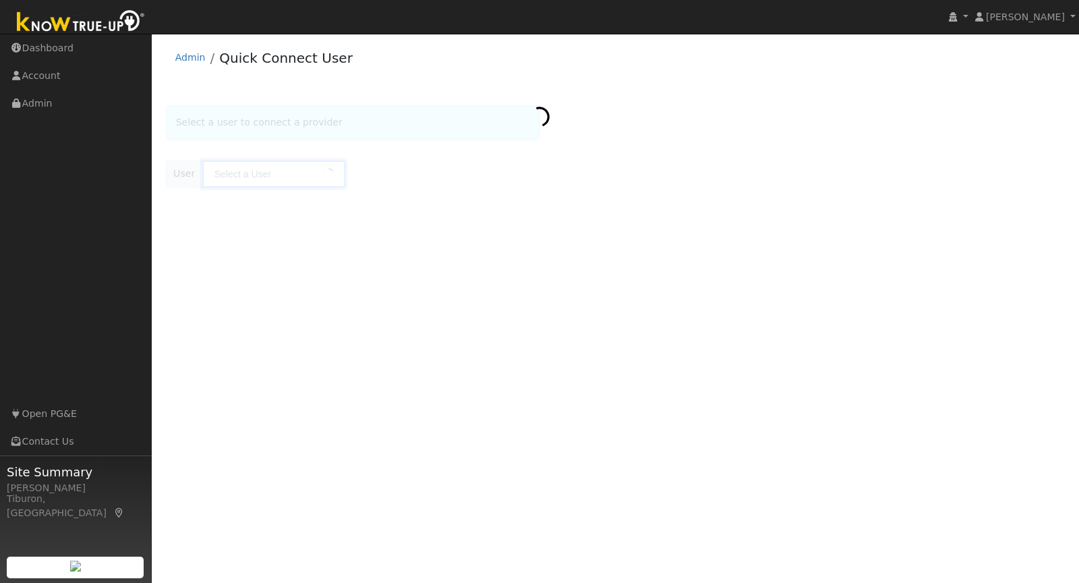
type input "[PERSON_NAME]"
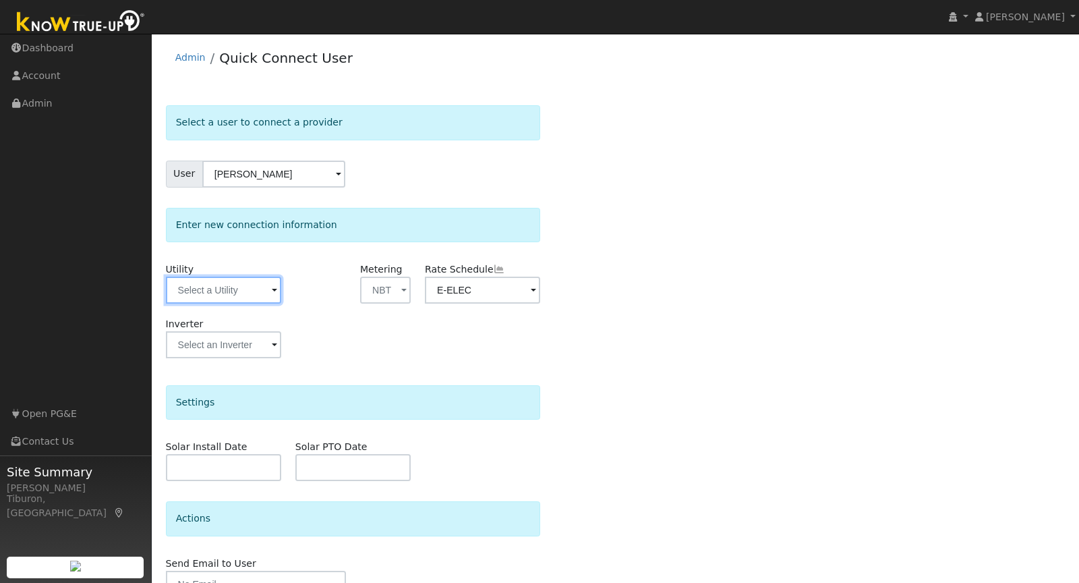
click at [194, 284] on input "text" at bounding box center [223, 289] width 115 height 27
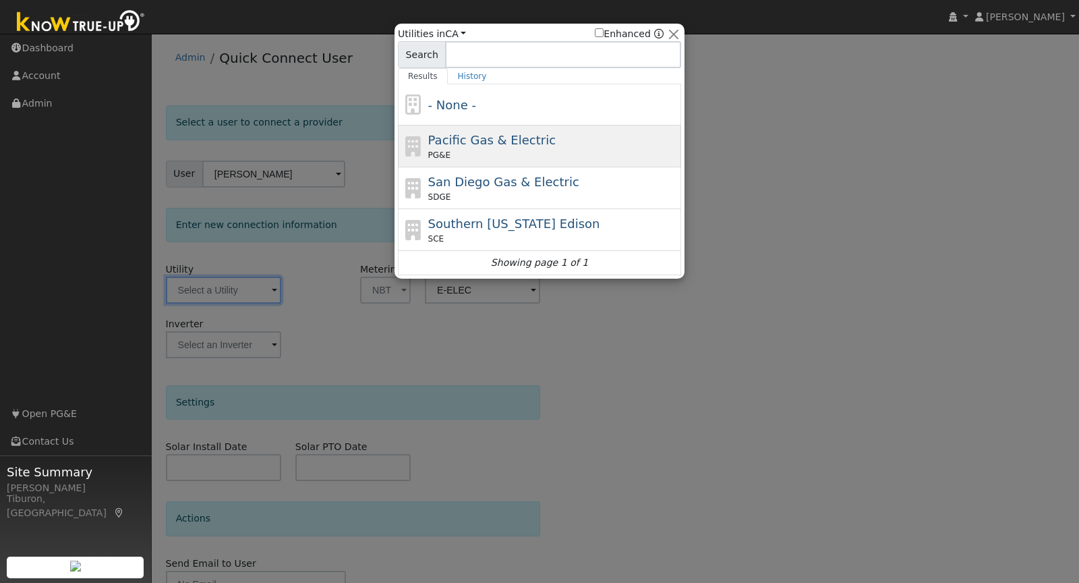
click at [467, 140] on span "Pacific Gas & Electric" at bounding box center [491, 140] width 127 height 14
type input "PG&E"
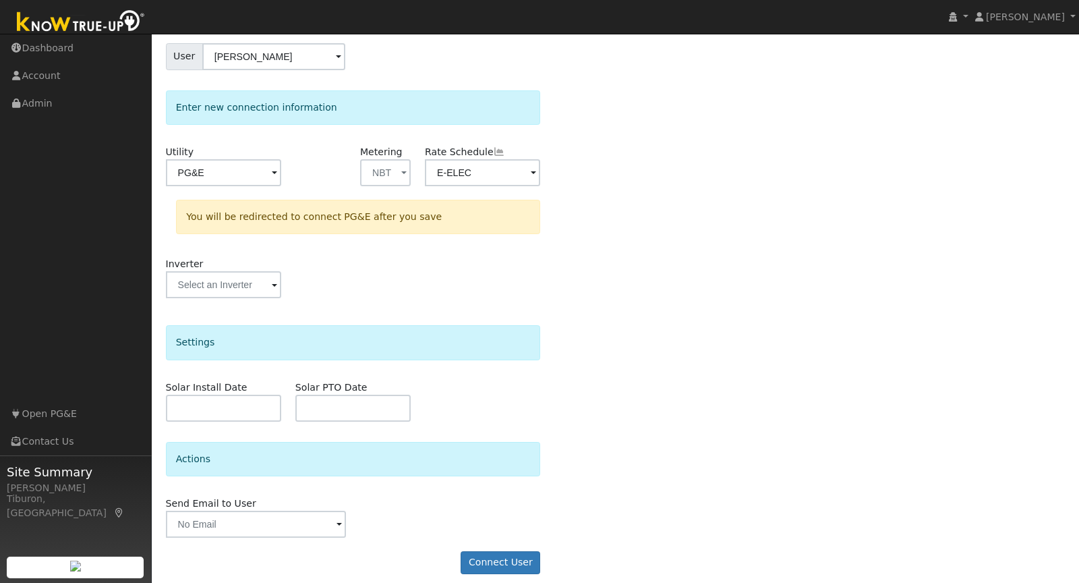
scroll to position [125, 0]
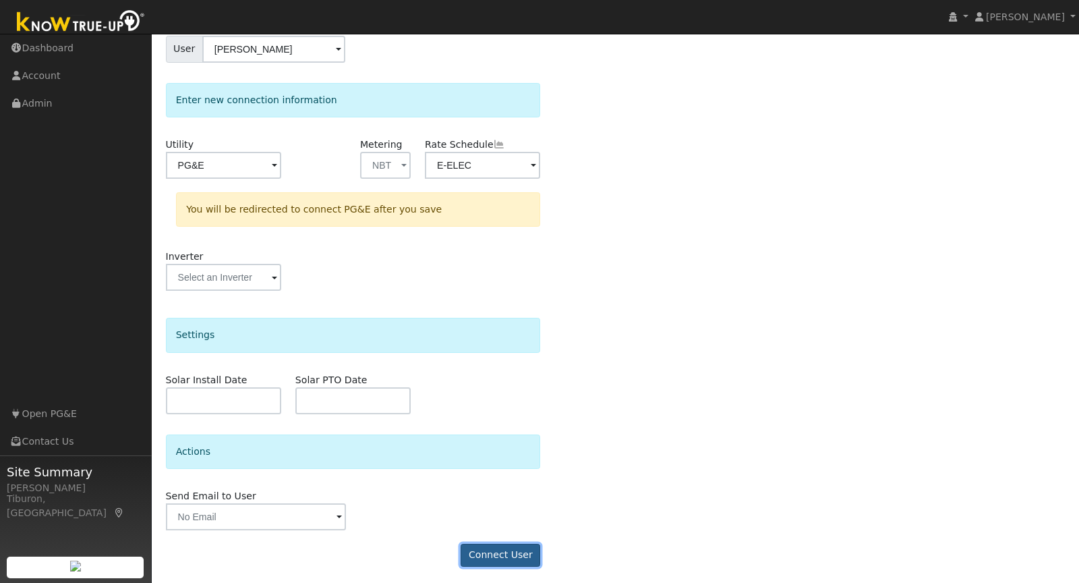
click at [507, 552] on button "Connect User" at bounding box center [501, 554] width 80 height 23
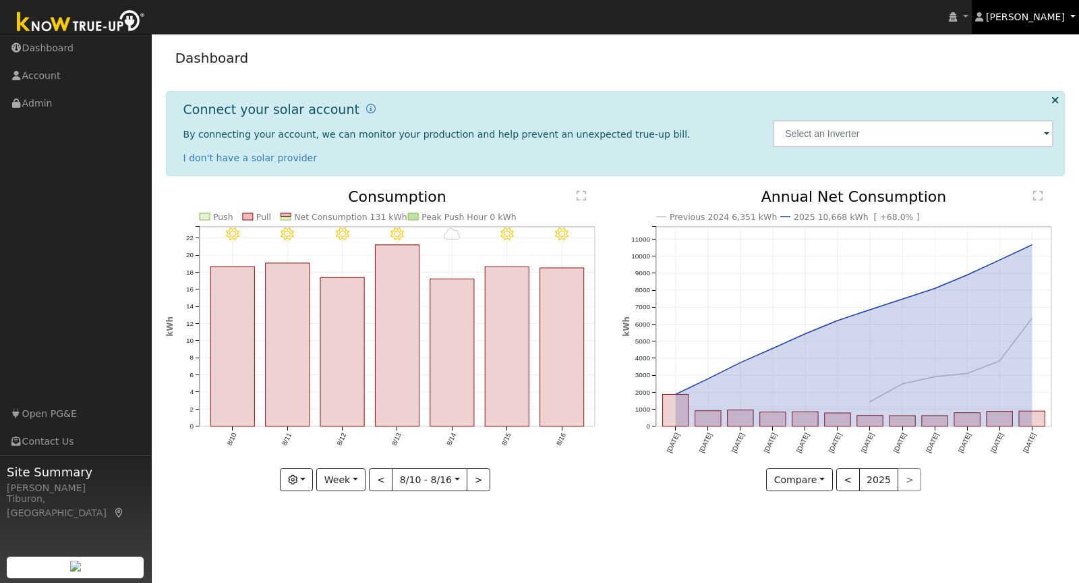
click at [1040, 12] on span "[PERSON_NAME]" at bounding box center [1025, 16] width 79 height 11
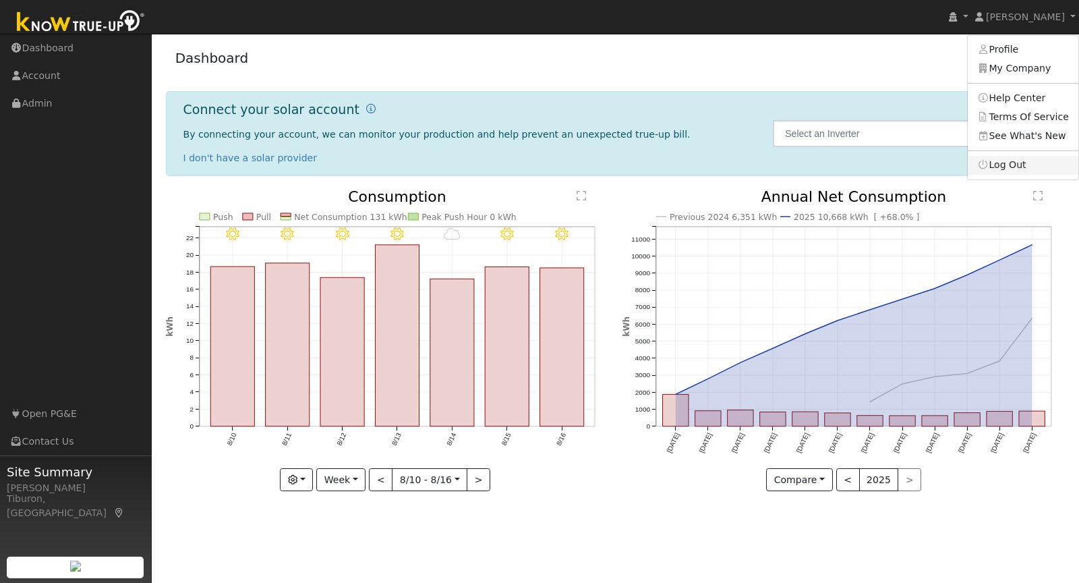
click at [1024, 163] on link "Log Out" at bounding box center [1023, 165] width 111 height 19
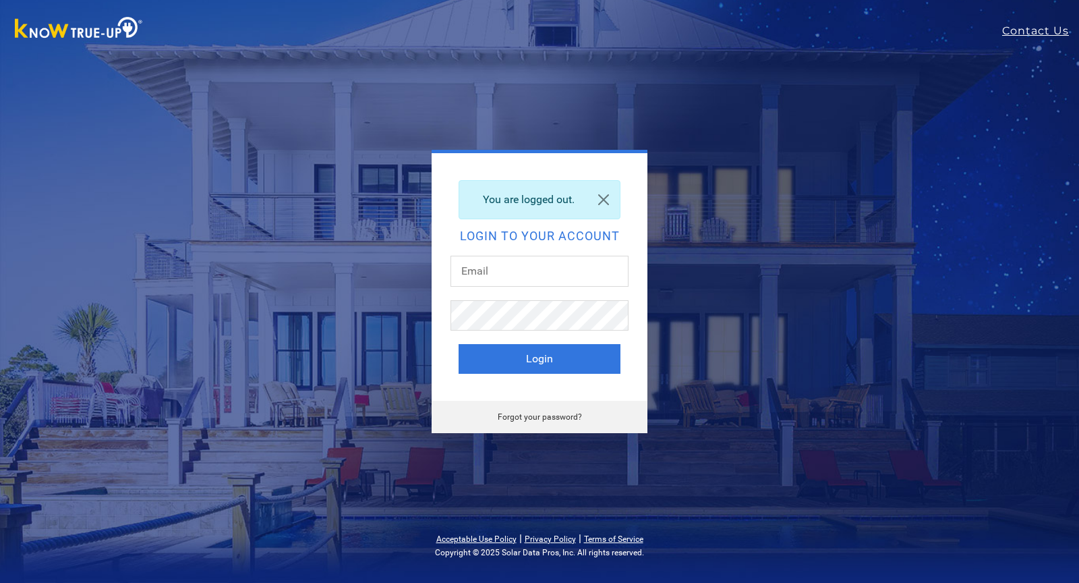
click at [497, 287] on div at bounding box center [539, 278] width 178 height 45
click at [490, 276] on input "text" at bounding box center [539, 271] width 178 height 31
type input "[PERSON_NAME][EMAIL_ADDRESS][PERSON_NAME][DOMAIN_NAME]"
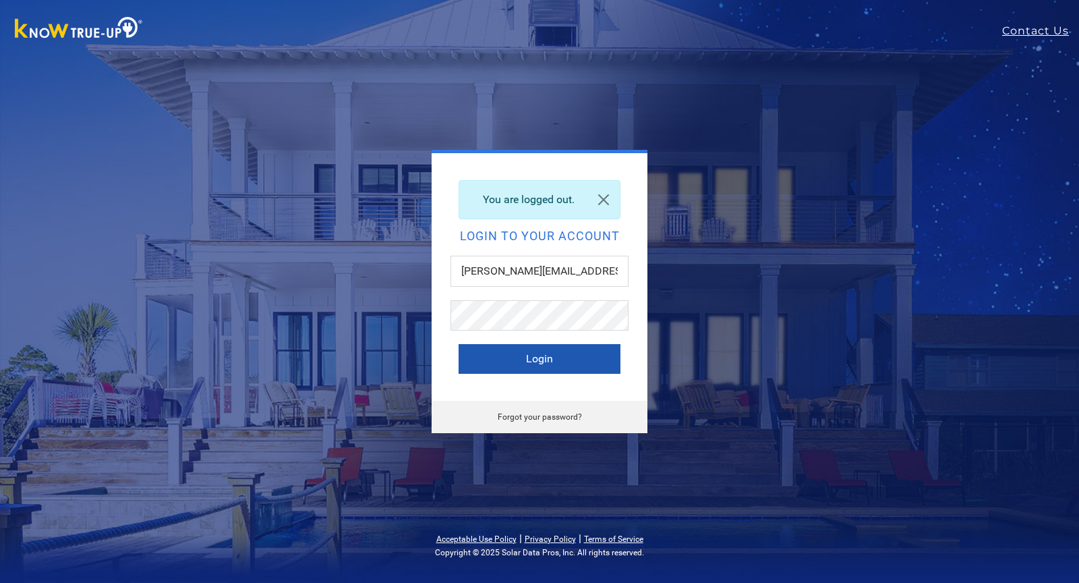
click at [529, 365] on button "Login" at bounding box center [540, 359] width 162 height 30
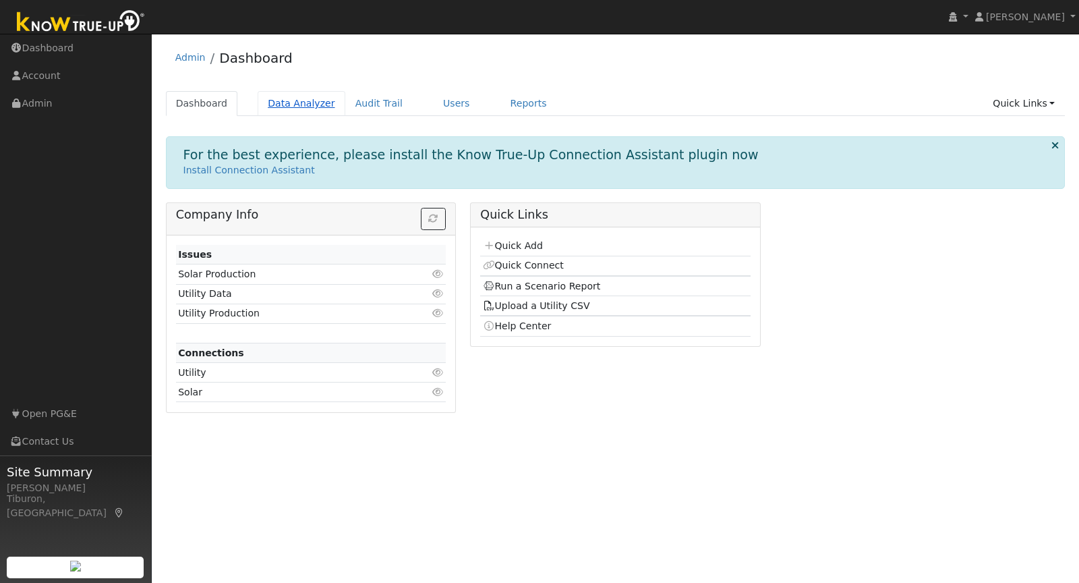
click at [298, 108] on link "Data Analyzer" at bounding box center [302, 103] width 88 height 25
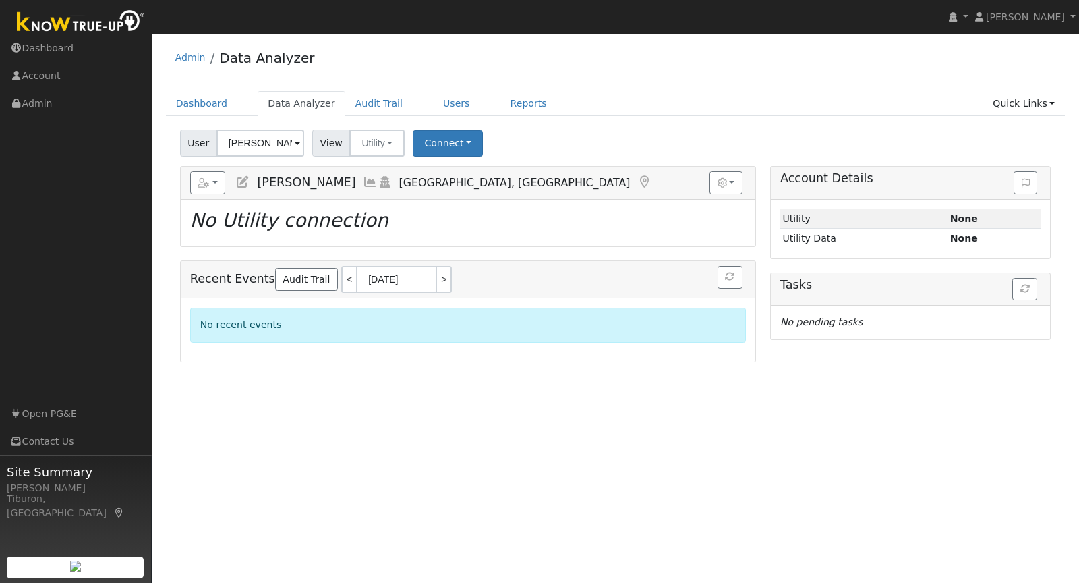
click at [272, 147] on input "Heidi Chandler" at bounding box center [260, 142] width 88 height 27
drag, startPoint x: 272, startPoint y: 147, endPoint x: 285, endPoint y: 140, distance: 14.5
click at [272, 146] on input "Heidi Chandler" at bounding box center [260, 142] width 88 height 27
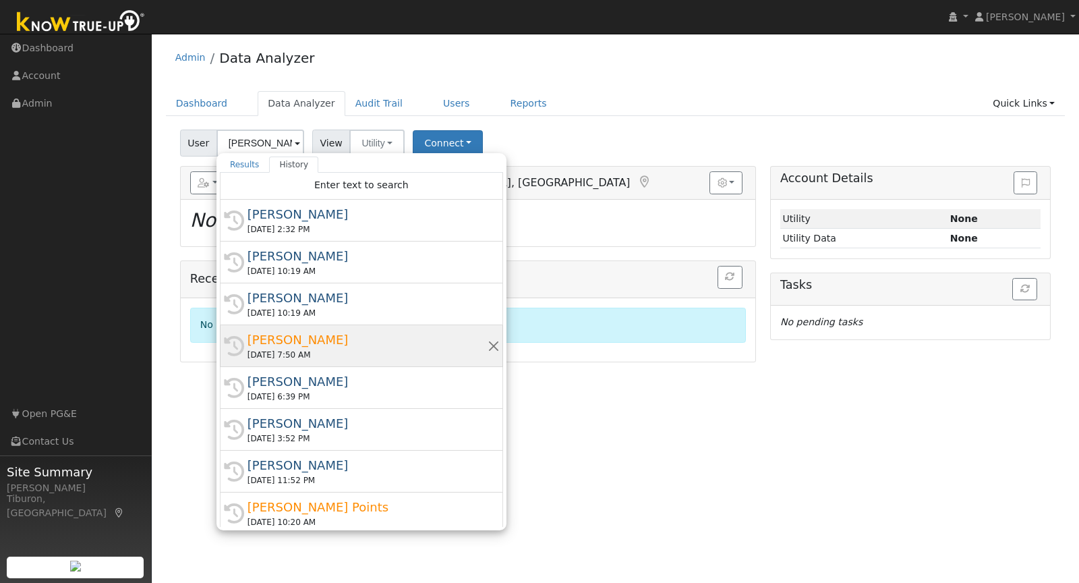
click at [311, 341] on div "Michael Dion" at bounding box center [367, 339] width 240 height 18
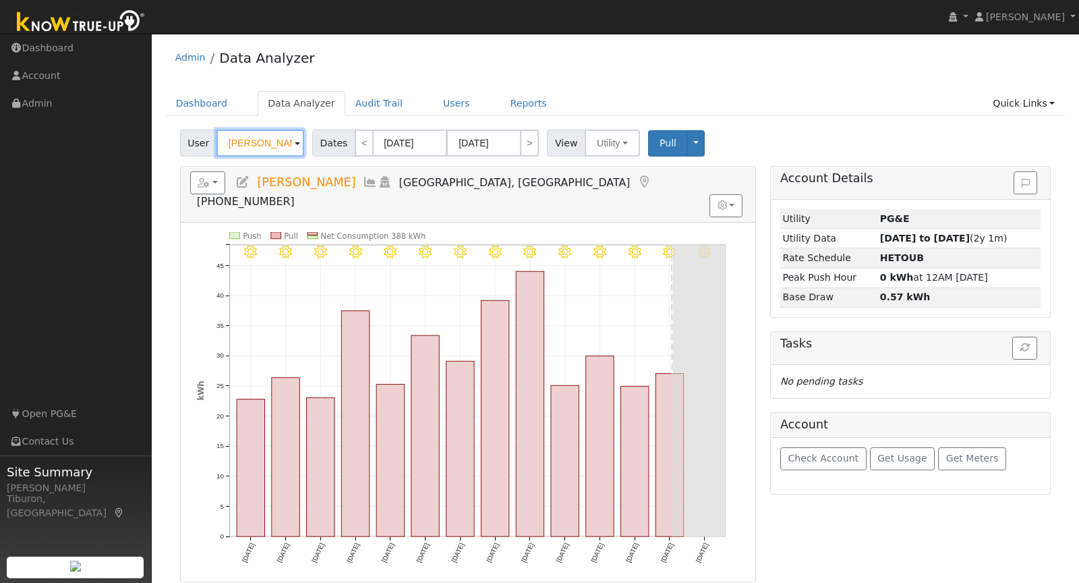
click at [247, 141] on input "Michael Dion" at bounding box center [260, 142] width 88 height 27
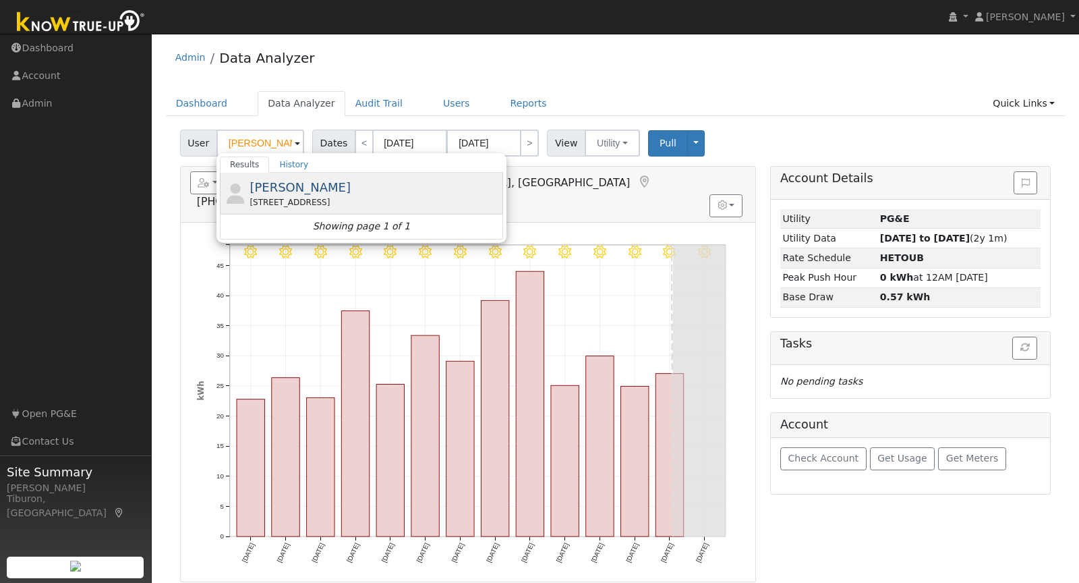
click at [291, 197] on div "4072 Cameron Road, Cameron Park, CA 95682" at bounding box center [374, 202] width 250 height 12
type input "Heidi Chandler"
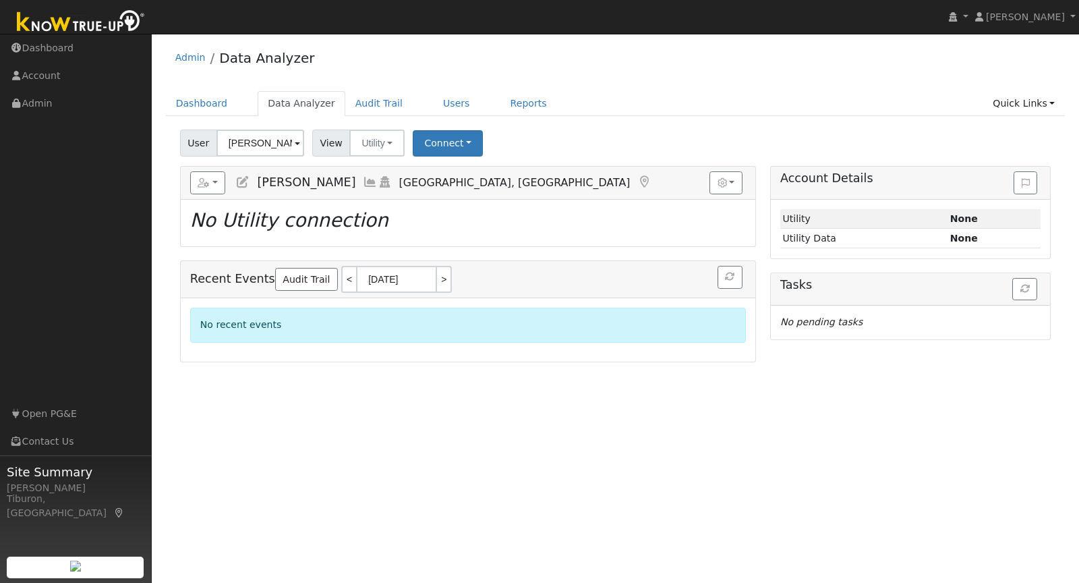
click at [430, 128] on div "User Heidi Chandler Account Default Account Default Account 4072 Cameron Road, …" at bounding box center [615, 141] width 876 height 32
click at [434, 135] on button "Connect" at bounding box center [448, 143] width 70 height 26
click at [452, 163] on link "Select a Provider" at bounding box center [465, 172] width 105 height 19
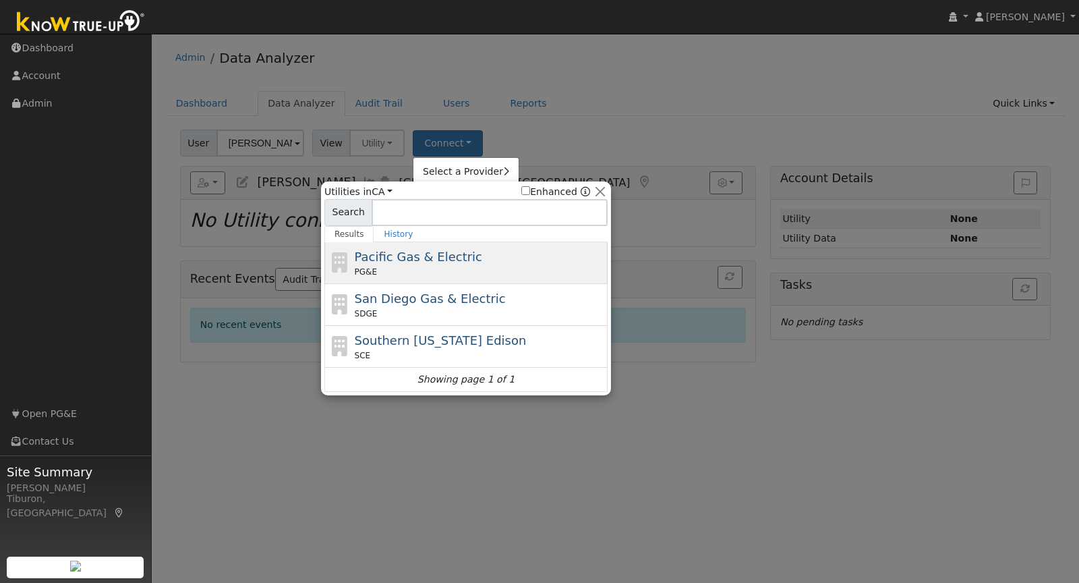
click at [399, 258] on span "Pacific Gas & Electric" at bounding box center [418, 256] width 127 height 14
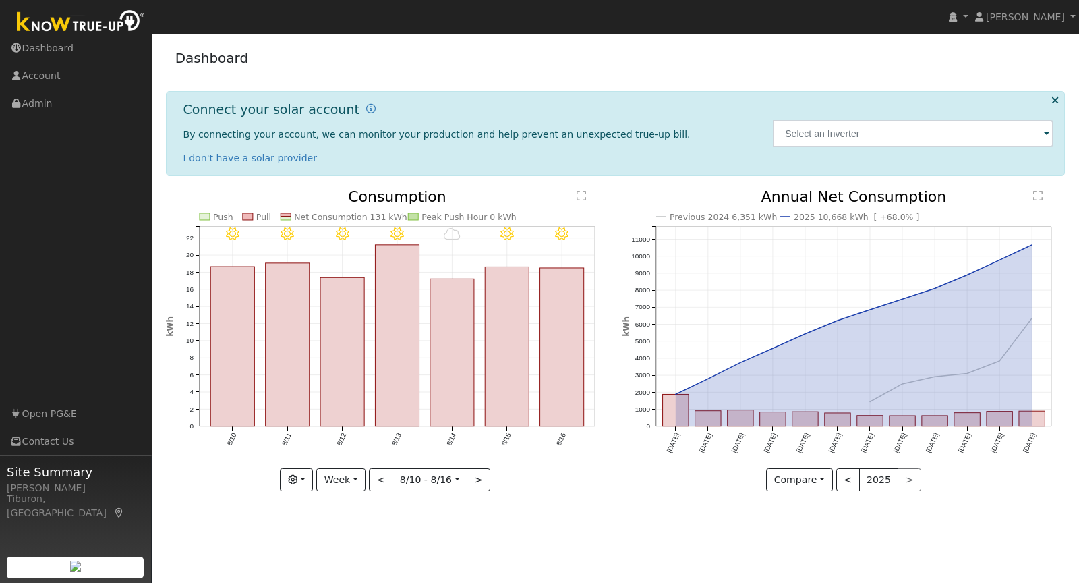
click at [77, 23] on img at bounding box center [81, 22] width 142 height 30
